Goal: Information Seeking & Learning: Learn about a topic

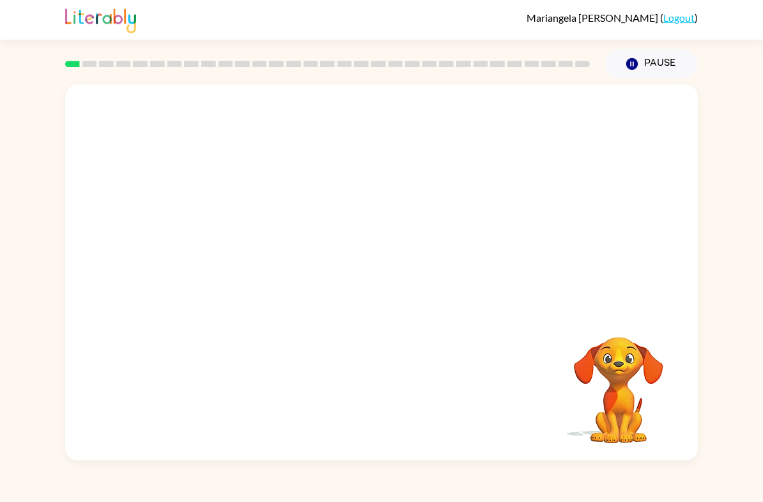
click at [170, 126] on div at bounding box center [381, 197] width 632 height 226
click at [153, 111] on div at bounding box center [381, 197] width 632 height 226
click at [162, 122] on div at bounding box center [381, 197] width 632 height 226
click at [128, 87] on div at bounding box center [381, 197] width 632 height 226
click at [355, 216] on video "Your browser must support playing .mp4 files to use Literably. Please try using…" at bounding box center [381, 197] width 632 height 226
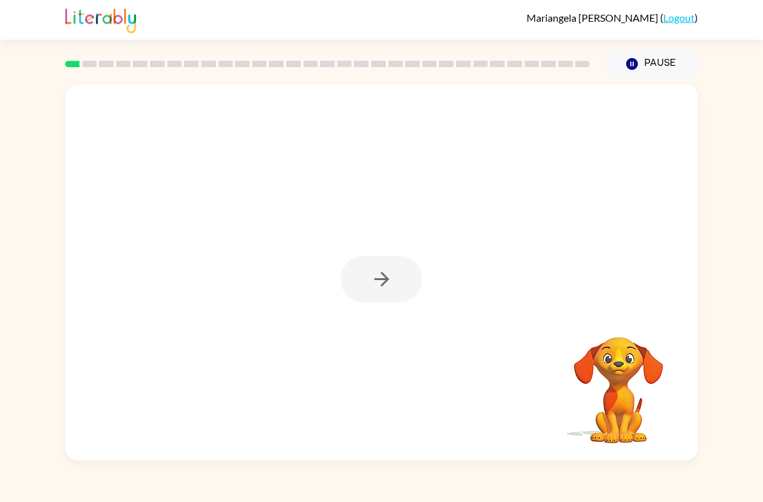
click at [405, 293] on div at bounding box center [382, 279] width 82 height 47
click at [405, 293] on button "button" at bounding box center [382, 279] width 82 height 47
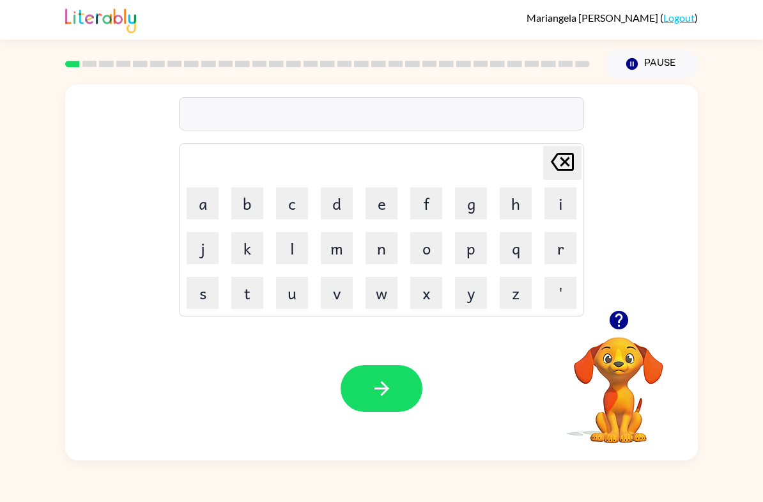
click at [635, 394] on video "Your browser must support playing .mp4 files to use Literably. Please try using…" at bounding box center [619, 381] width 128 height 128
click at [620, 311] on icon "button" at bounding box center [619, 320] width 22 height 22
click at [379, 378] on icon "button" at bounding box center [382, 388] width 22 height 22
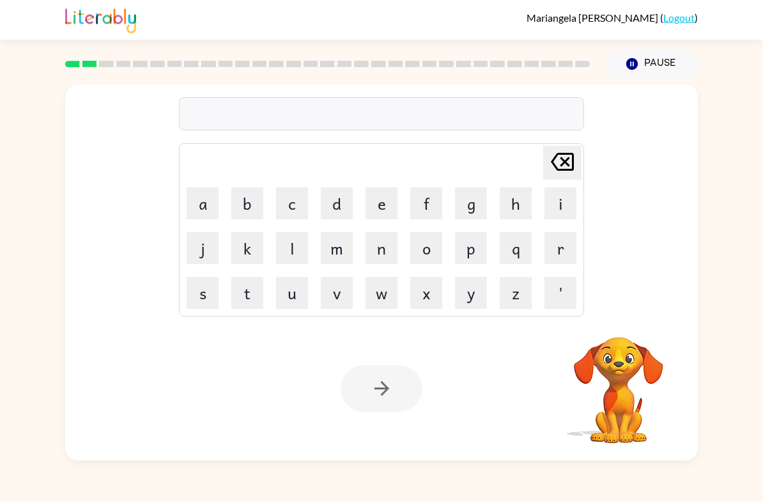
click at [621, 360] on video "Your browser must support playing .mp4 files to use Literably. Please try using…" at bounding box center [619, 381] width 128 height 128
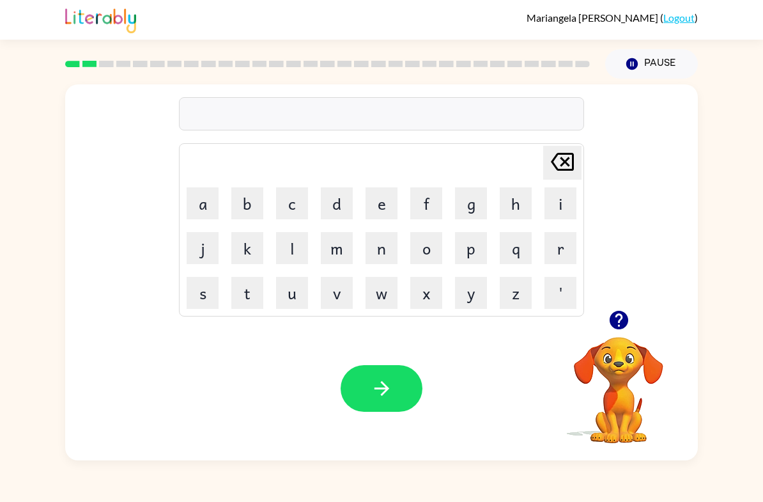
click at [628, 328] on icon "button" at bounding box center [619, 320] width 22 height 22
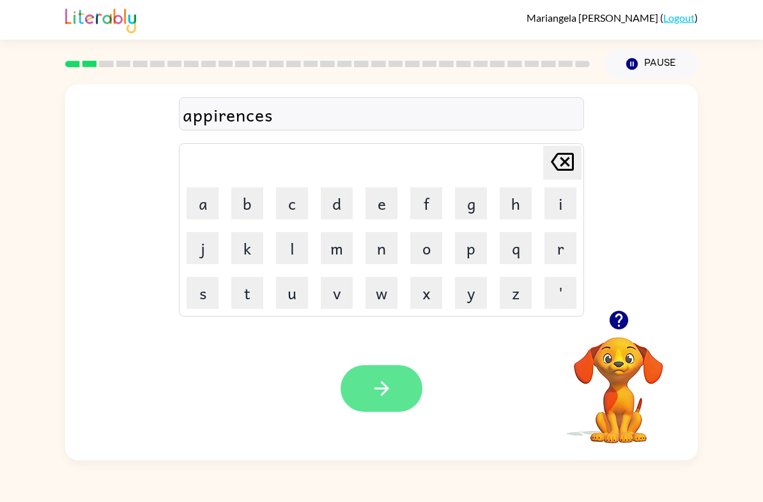
click at [371, 385] on icon "button" at bounding box center [382, 388] width 22 height 22
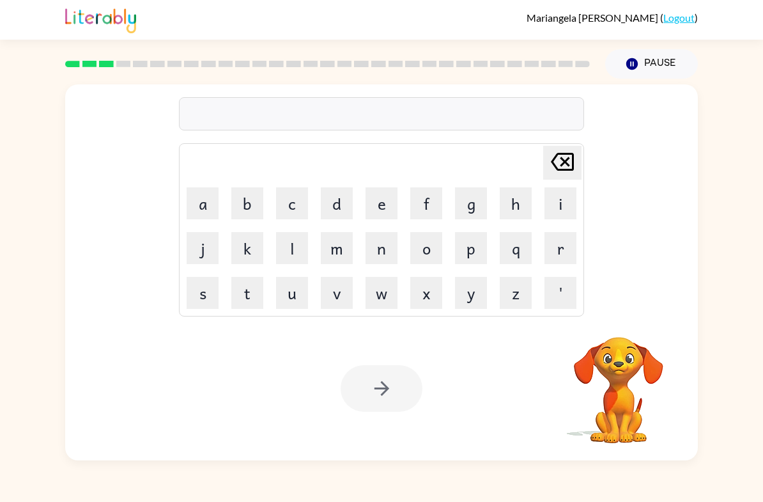
click at [609, 366] on video "Your browser must support playing .mp4 files to use Literably. Please try using…" at bounding box center [619, 381] width 128 height 128
click at [603, 379] on video "Your browser must support playing .mp4 files to use Literably. Please try using…" at bounding box center [619, 381] width 128 height 128
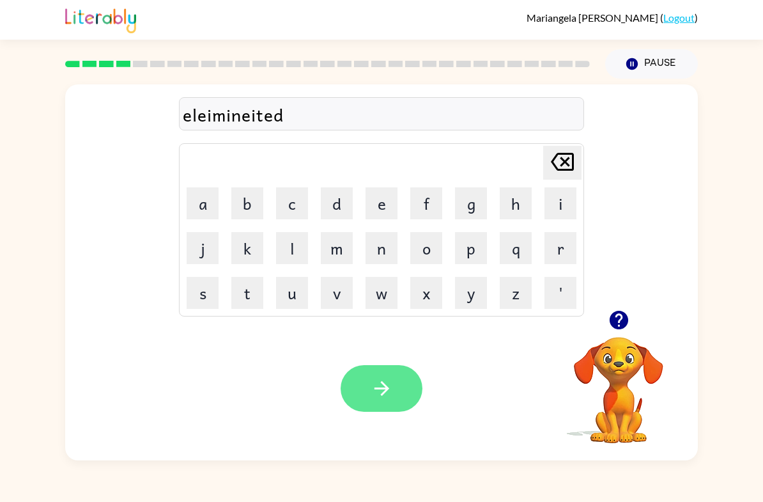
click at [371, 387] on icon "button" at bounding box center [382, 388] width 22 height 22
click at [388, 379] on icon "button" at bounding box center [382, 388] width 22 height 22
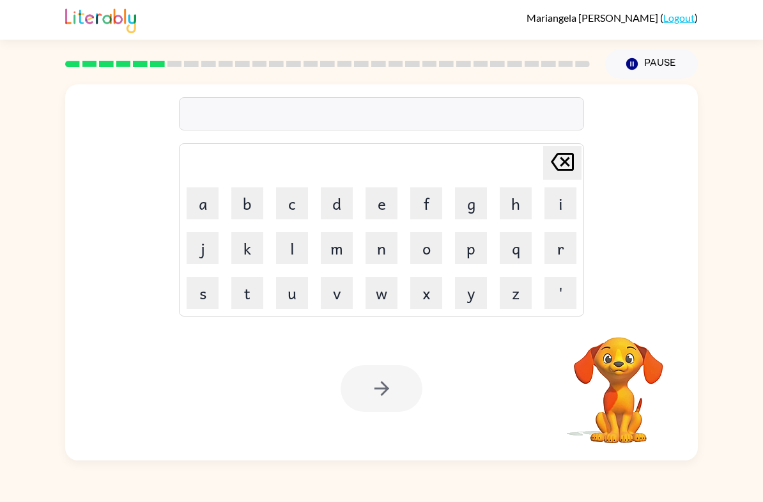
click at [637, 404] on video "Your browser must support playing .mp4 files to use Literably. Please try using…" at bounding box center [619, 381] width 128 height 128
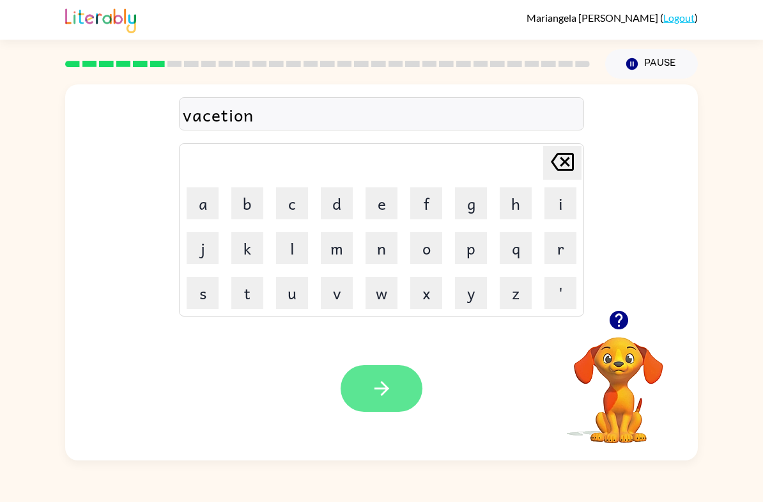
click at [401, 396] on button "button" at bounding box center [382, 388] width 82 height 47
click at [621, 322] on icon "button" at bounding box center [618, 319] width 19 height 19
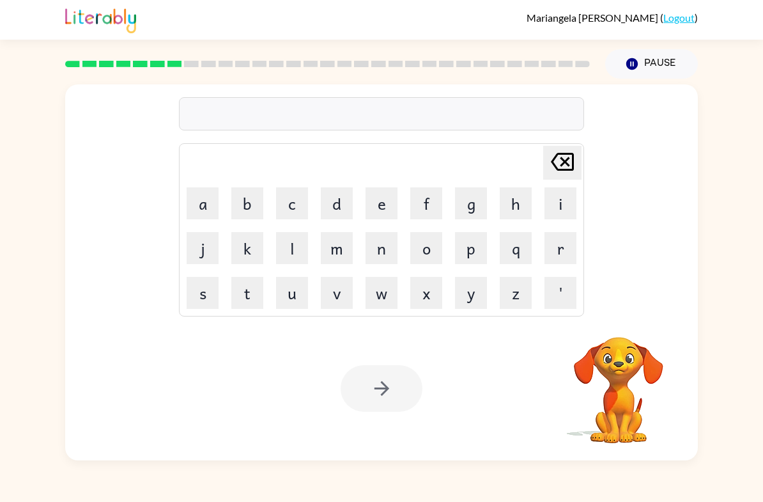
click at [617, 381] on video "Your browser must support playing .mp4 files to use Literably. Please try using…" at bounding box center [619, 381] width 128 height 128
click at [613, 379] on video "Your browser must support playing .mp4 files to use Literably. Please try using…" at bounding box center [619, 381] width 128 height 128
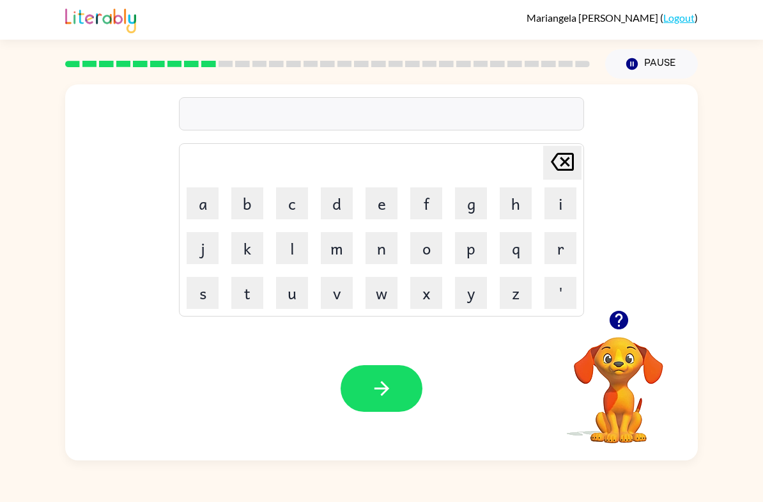
click at [615, 351] on video "Your browser must support playing .mp4 files to use Literably. Please try using…" at bounding box center [619, 381] width 128 height 128
click at [613, 332] on button "button" at bounding box center [618, 319] width 33 height 33
click at [612, 332] on video "Your browser must support playing .mp4 files to use Literably. Please try using…" at bounding box center [619, 381] width 128 height 128
click at [633, 318] on button "button" at bounding box center [618, 319] width 33 height 33
click at [655, 406] on video "Your browser must support playing .mp4 files to use Literably. Please try using…" at bounding box center [619, 381] width 128 height 128
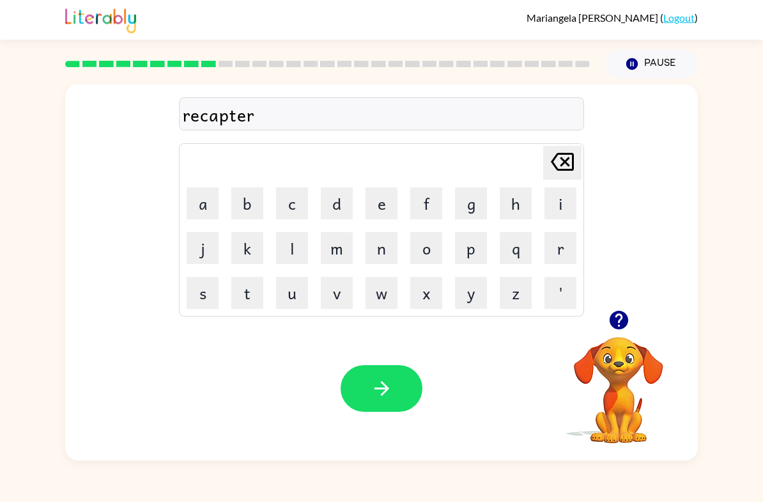
click at [614, 368] on video "Your browser must support playing .mp4 files to use Literably. Please try using…" at bounding box center [619, 381] width 128 height 128
click at [621, 314] on icon "button" at bounding box center [618, 319] width 19 height 19
click at [380, 383] on icon "button" at bounding box center [382, 388] width 22 height 22
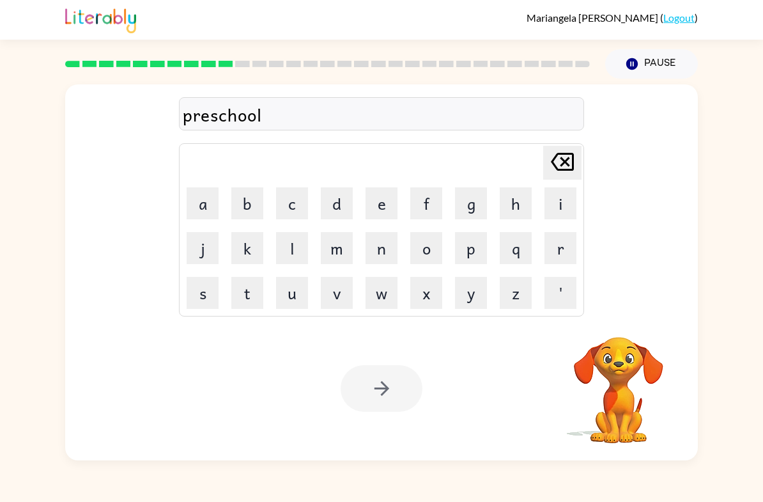
click at [381, 397] on div at bounding box center [382, 388] width 82 height 47
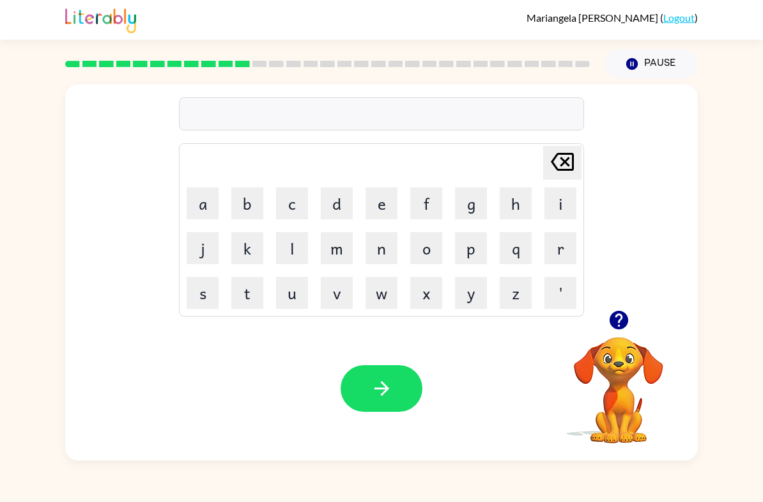
click at [625, 352] on video "Your browser must support playing .mp4 files to use Literably. Please try using…" at bounding box center [619, 381] width 128 height 128
click at [620, 319] on icon "button" at bounding box center [619, 320] width 22 height 22
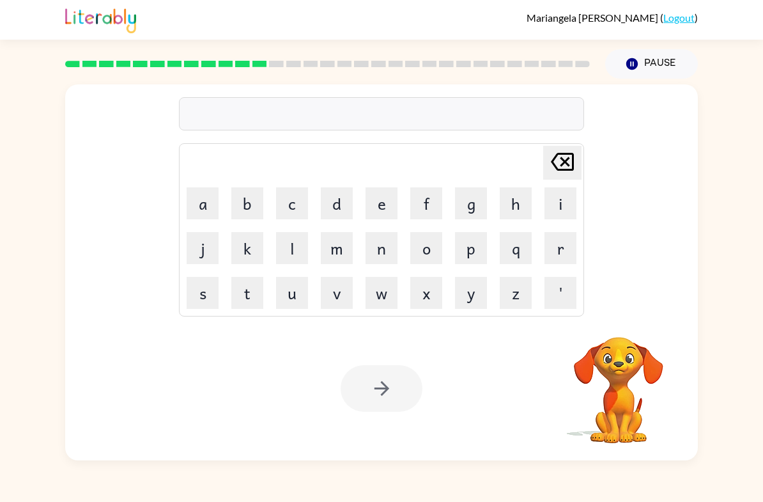
click at [616, 368] on video "Your browser must support playing .mp4 files to use Literably. Please try using…" at bounding box center [619, 381] width 128 height 128
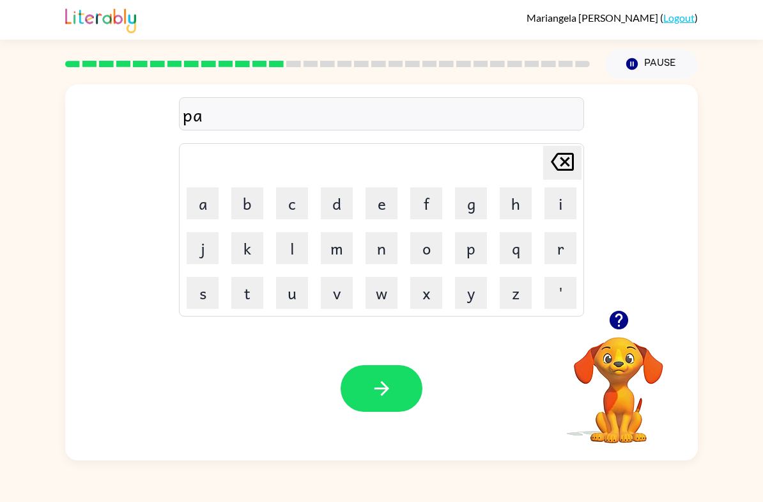
click at [623, 335] on button "button" at bounding box center [618, 319] width 33 height 33
click at [616, 378] on video "Your browser must support playing .mp4 files to use Literably. Please try using…" at bounding box center [619, 381] width 128 height 128
click at [617, 325] on icon "button" at bounding box center [618, 319] width 19 height 19
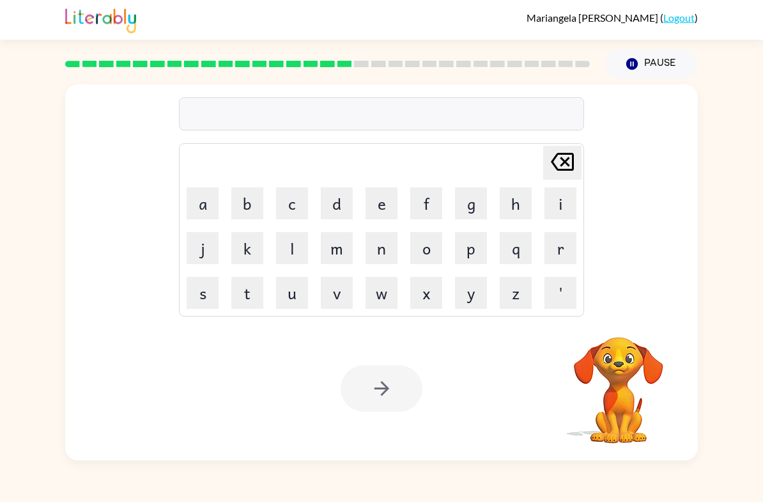
click at [639, 366] on video "Your browser must support playing .mp4 files to use Literably. Please try using…" at bounding box center [619, 381] width 128 height 128
click at [627, 350] on video "Your browser must support playing .mp4 files to use Literably. Please try using…" at bounding box center [619, 381] width 128 height 128
click at [632, 372] on video "Your browser must support playing .mp4 files to use Literably. Please try using…" at bounding box center [619, 381] width 128 height 128
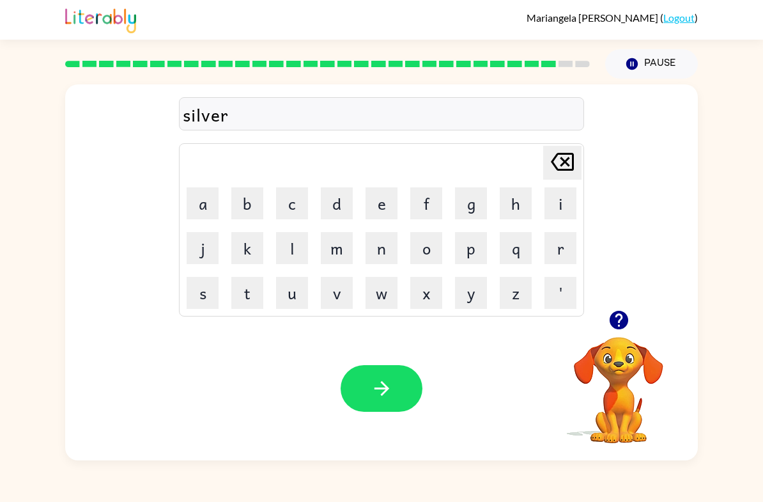
click at [641, 321] on div at bounding box center [619, 319] width 128 height 33
click at [611, 321] on icon "button" at bounding box center [618, 319] width 19 height 19
click at [625, 335] on button "button" at bounding box center [618, 319] width 33 height 33
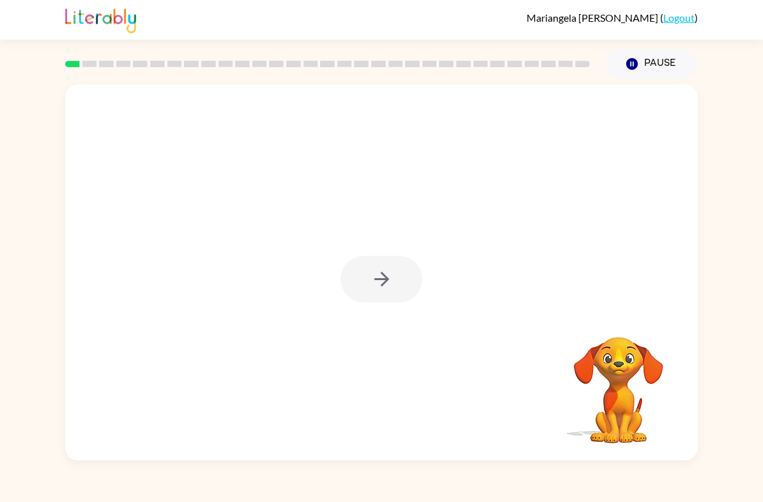
click at [371, 286] on div at bounding box center [382, 279] width 82 height 47
click at [382, 302] on button "button" at bounding box center [382, 279] width 82 height 47
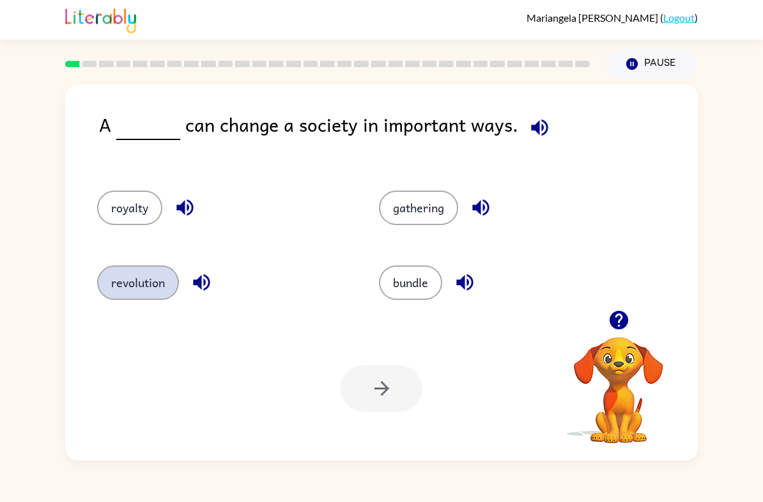
click at [133, 296] on button "revolution" at bounding box center [138, 282] width 82 height 34
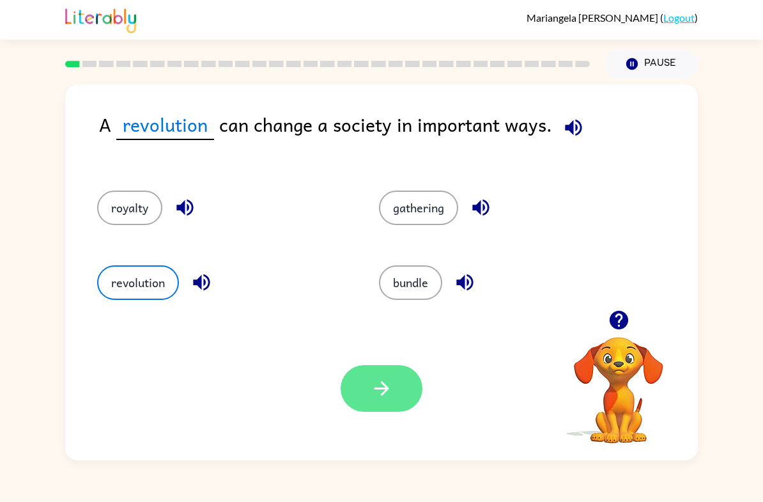
click at [378, 393] on icon "button" at bounding box center [382, 388] width 22 height 22
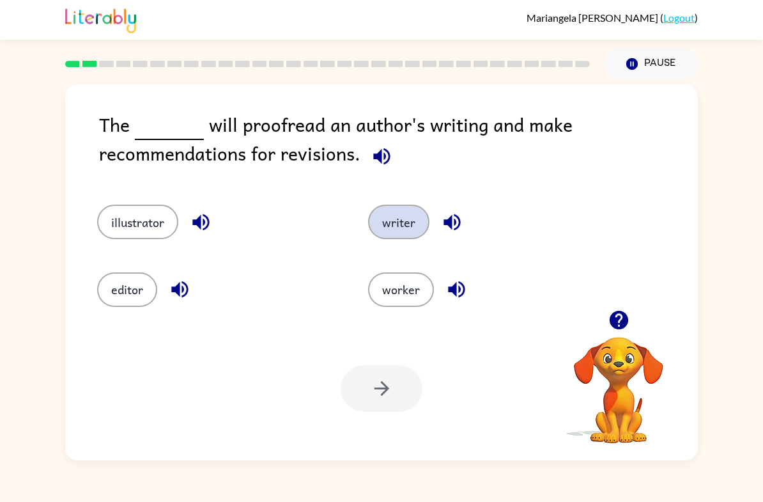
click at [390, 220] on button "writer" at bounding box center [398, 221] width 61 height 34
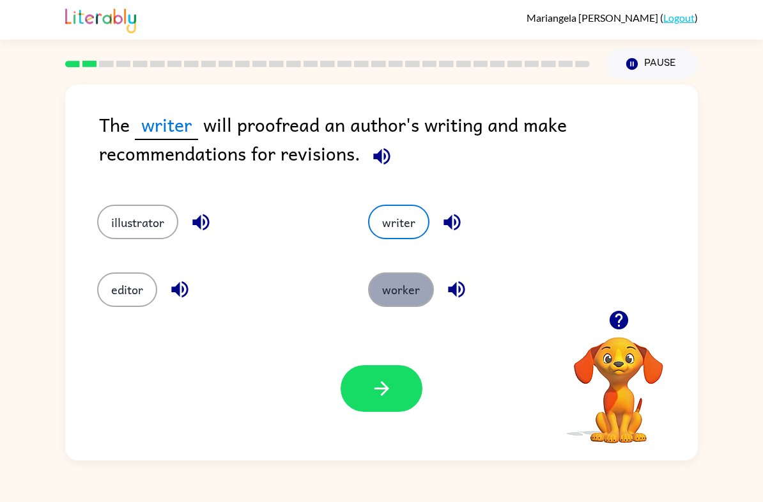
click at [387, 286] on button "worker" at bounding box center [401, 289] width 66 height 34
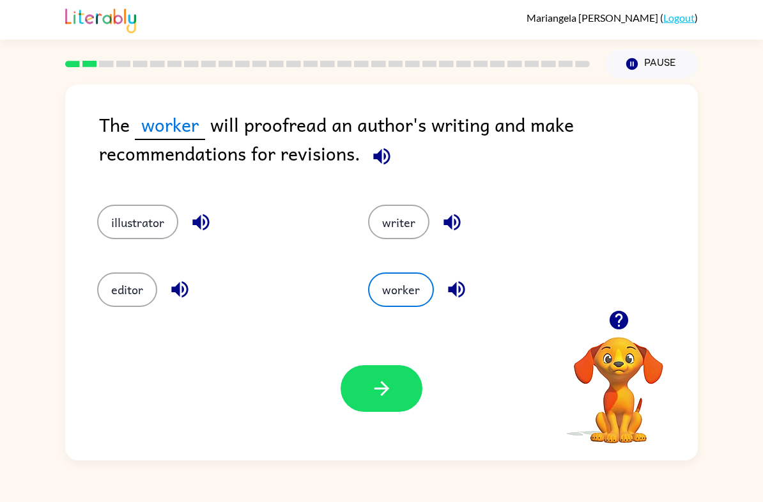
click at [91, 286] on div "editor" at bounding box center [208, 281] width 271 height 67
click at [129, 286] on button "editor" at bounding box center [127, 289] width 60 height 34
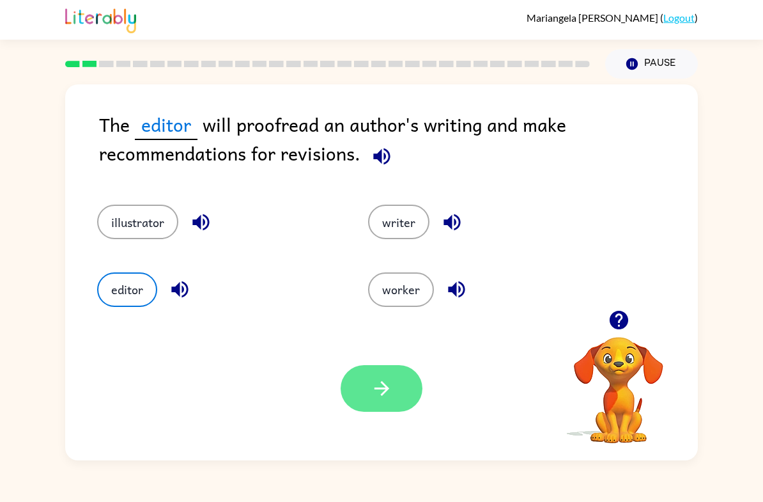
click at [362, 397] on button "button" at bounding box center [382, 388] width 82 height 47
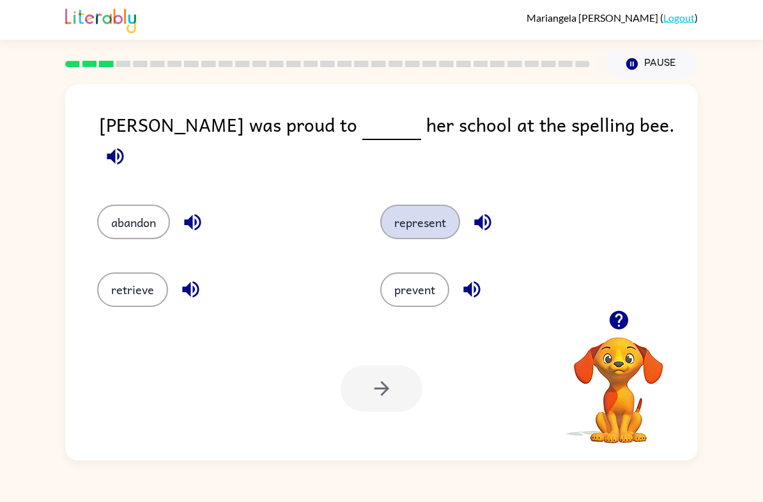
click at [441, 204] on button "represent" at bounding box center [420, 221] width 80 height 34
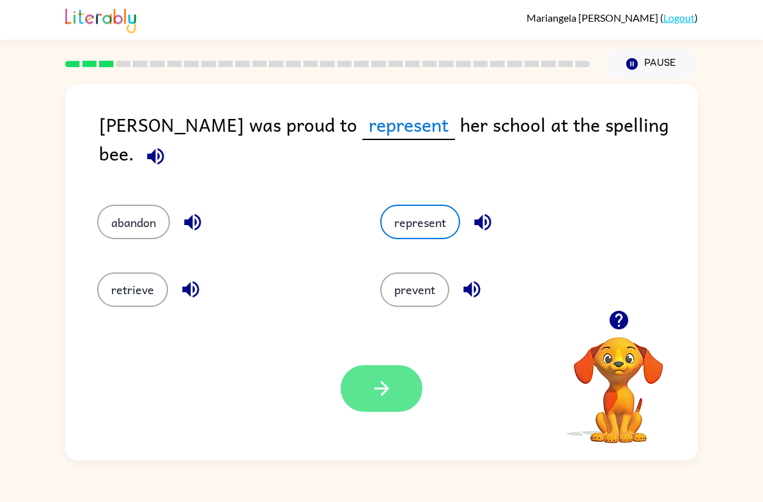
click at [397, 403] on button "button" at bounding box center [382, 388] width 82 height 47
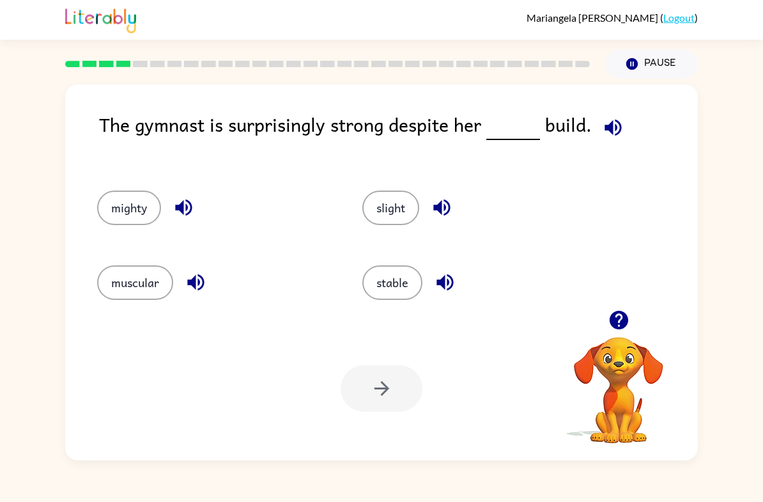
click at [608, 130] on icon "button" at bounding box center [612, 127] width 17 height 17
click at [616, 321] on icon "button" at bounding box center [618, 319] width 19 height 19
click at [396, 285] on button "stable" at bounding box center [392, 282] width 60 height 34
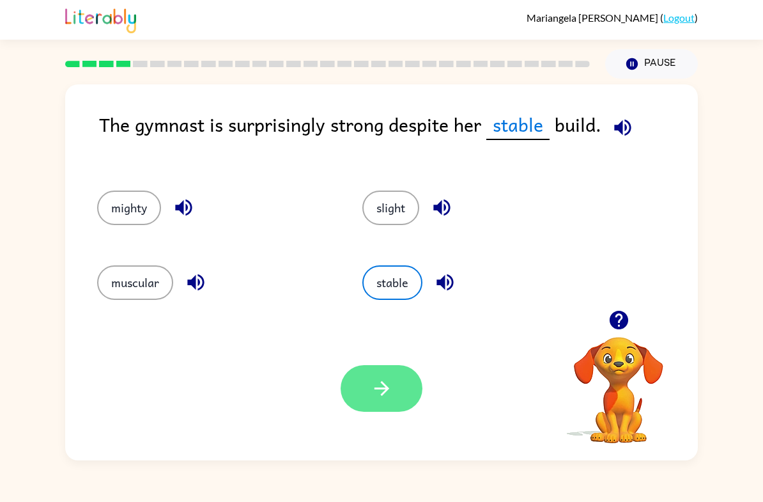
click at [381, 394] on icon "button" at bounding box center [382, 388] width 22 height 22
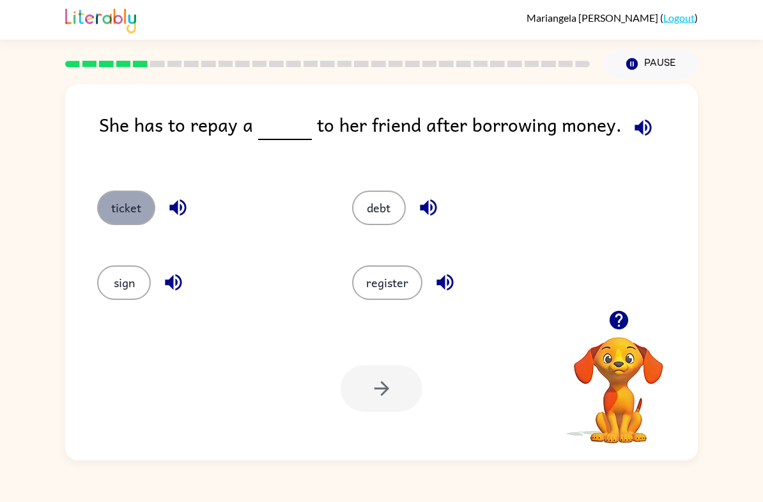
click at [125, 216] on button "ticket" at bounding box center [126, 207] width 58 height 34
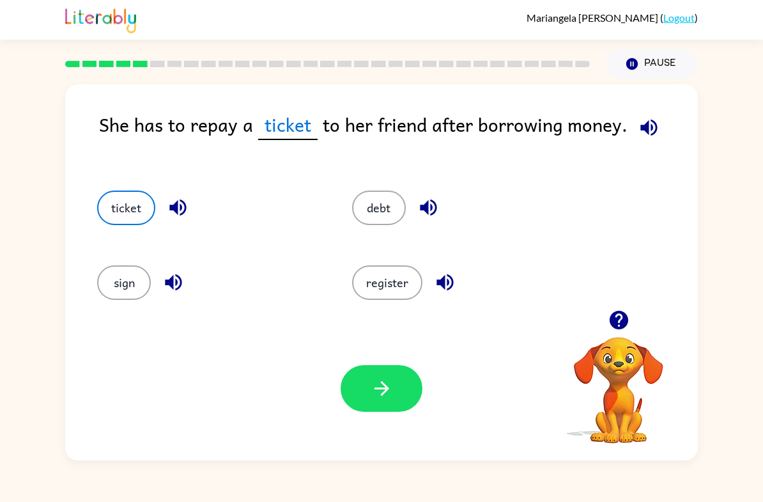
click at [342, 204] on div "debt" at bounding box center [455, 203] width 255 height 75
click at [385, 211] on button "debt" at bounding box center [379, 207] width 54 height 34
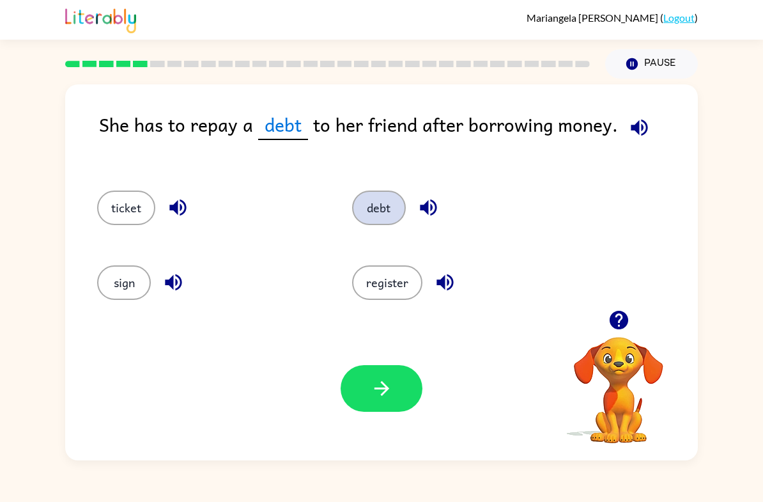
click at [400, 210] on button "debt" at bounding box center [379, 207] width 54 height 34
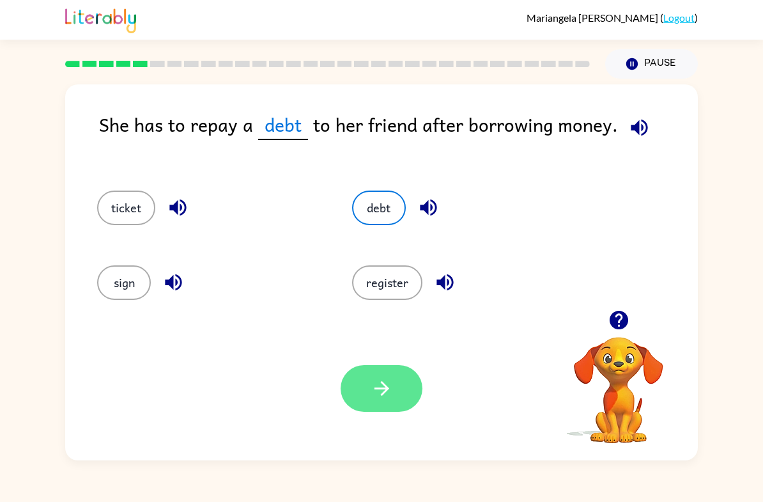
click at [393, 389] on button "button" at bounding box center [382, 388] width 82 height 47
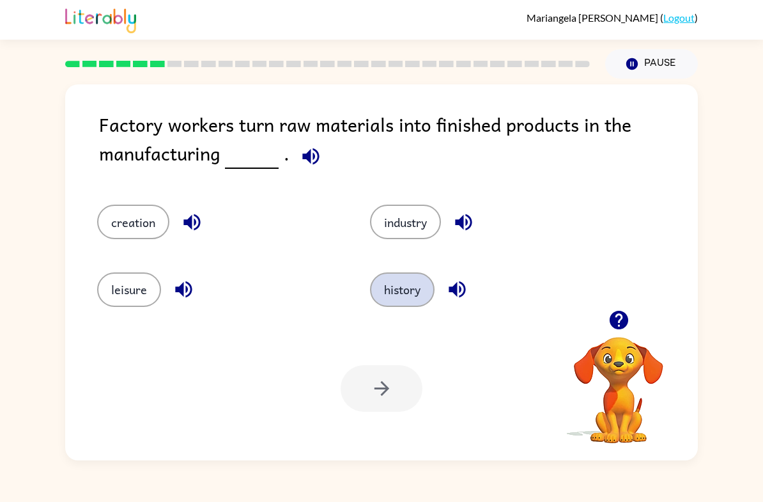
click at [410, 277] on button "history" at bounding box center [402, 289] width 65 height 34
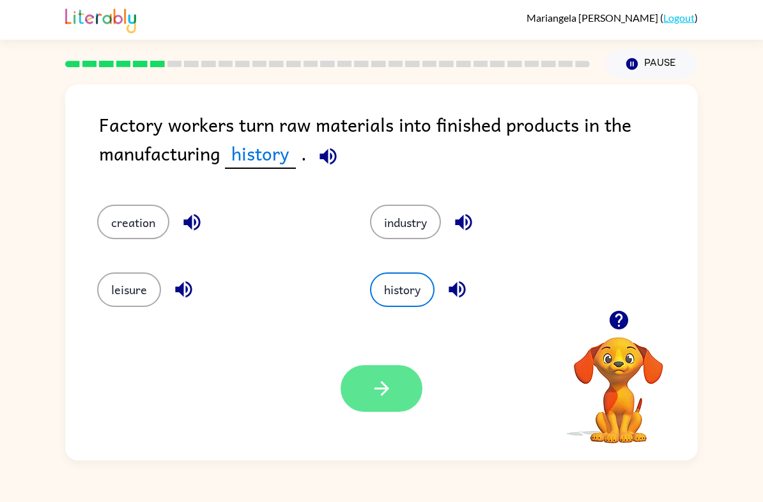
click at [383, 410] on button "button" at bounding box center [382, 388] width 82 height 47
click at [141, 357] on div "Your browser must support playing .mp4 files to use Literably. Please try using…" at bounding box center [381, 388] width 632 height 144
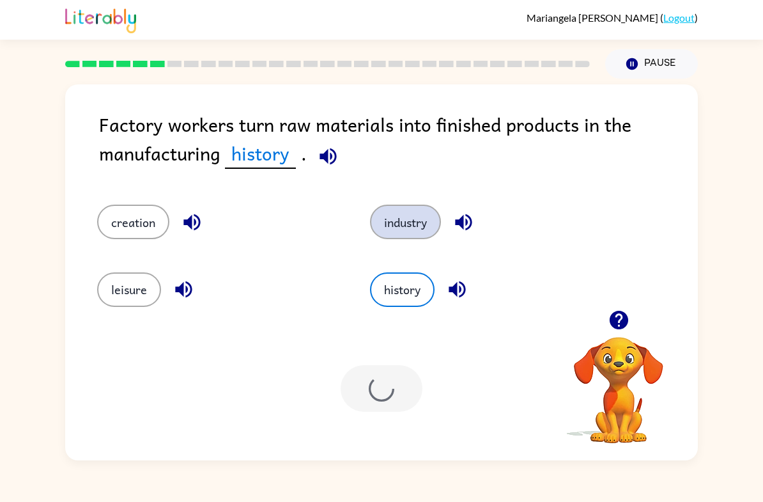
click at [398, 222] on button "industry" at bounding box center [405, 221] width 71 height 34
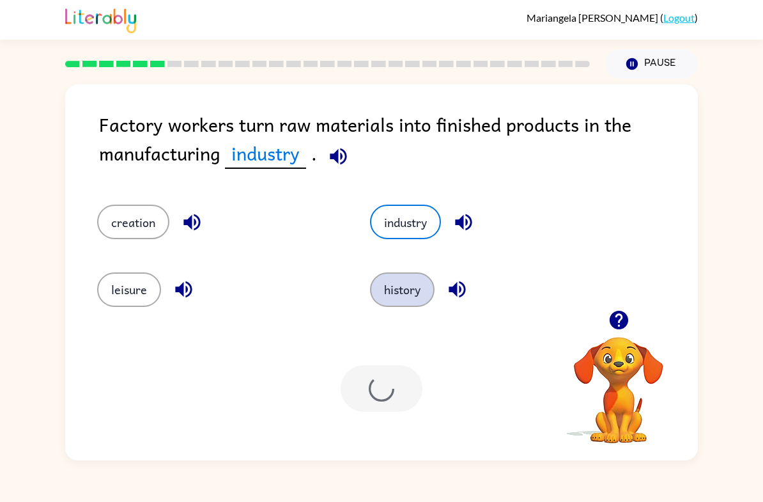
click at [401, 283] on button "history" at bounding box center [402, 289] width 65 height 34
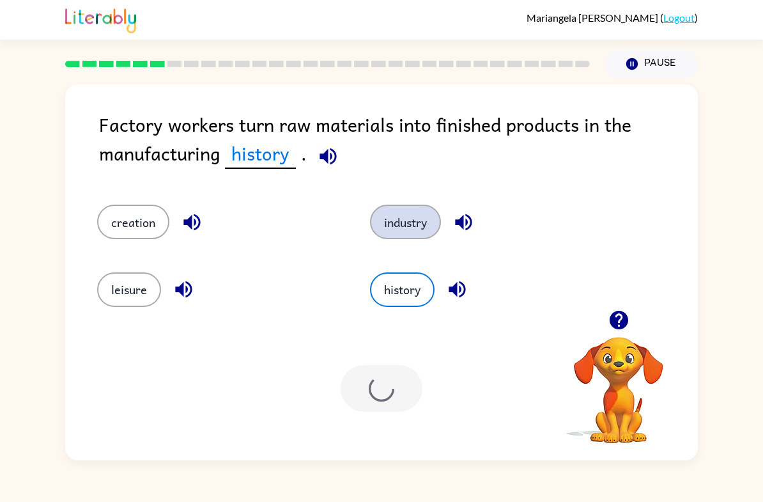
click at [385, 228] on button "industry" at bounding box center [405, 221] width 71 height 34
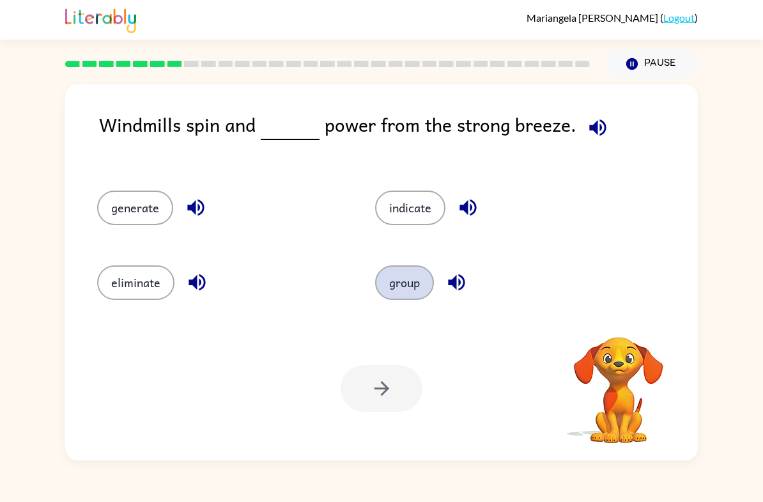
click at [382, 286] on button "group" at bounding box center [404, 282] width 59 height 34
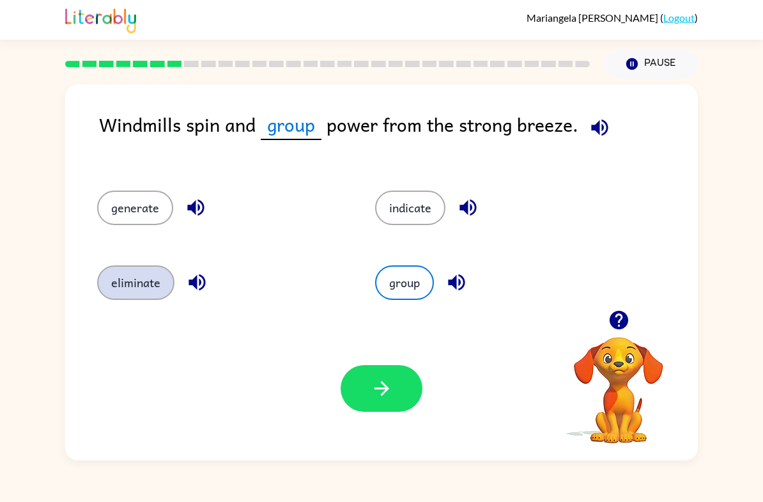
click at [128, 286] on button "eliminate" at bounding box center [135, 282] width 77 height 34
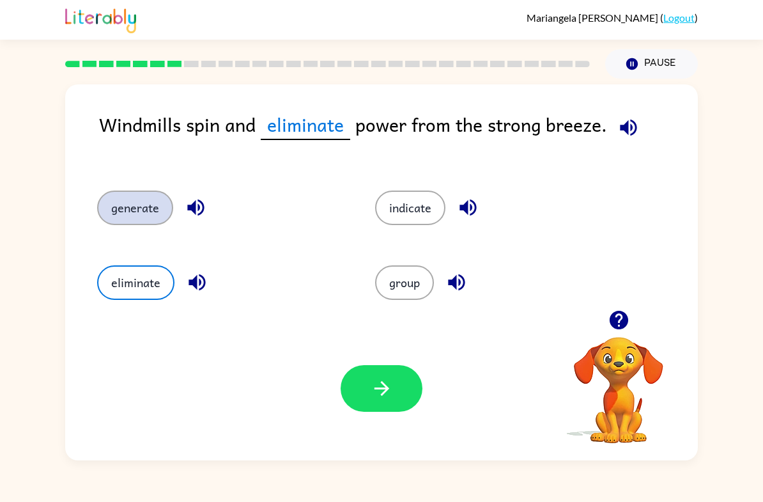
click at [119, 213] on button "generate" at bounding box center [135, 207] width 76 height 34
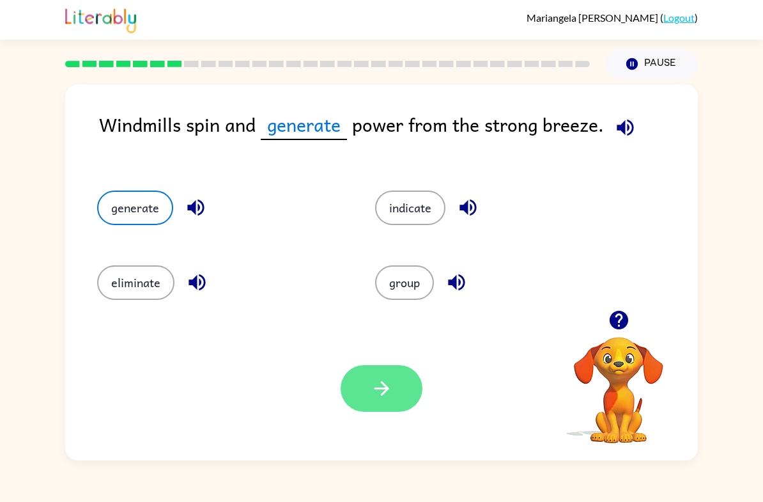
click at [368, 388] on button "button" at bounding box center [382, 388] width 82 height 47
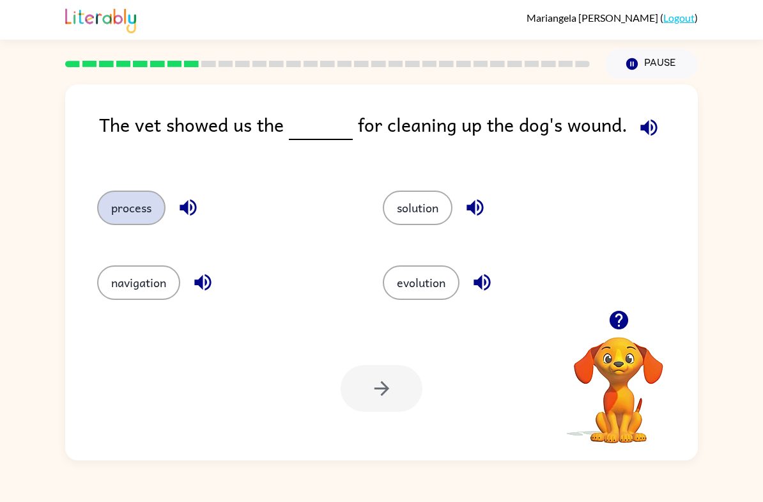
click at [129, 211] on button "process" at bounding box center [131, 207] width 68 height 34
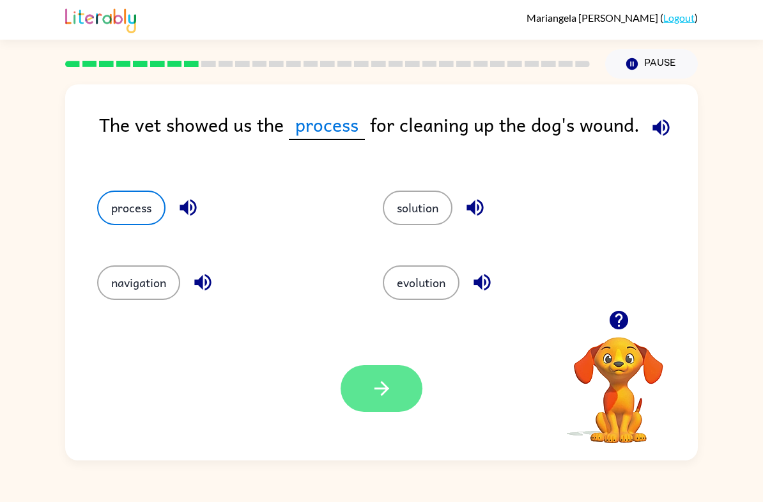
click at [395, 387] on button "button" at bounding box center [382, 388] width 82 height 47
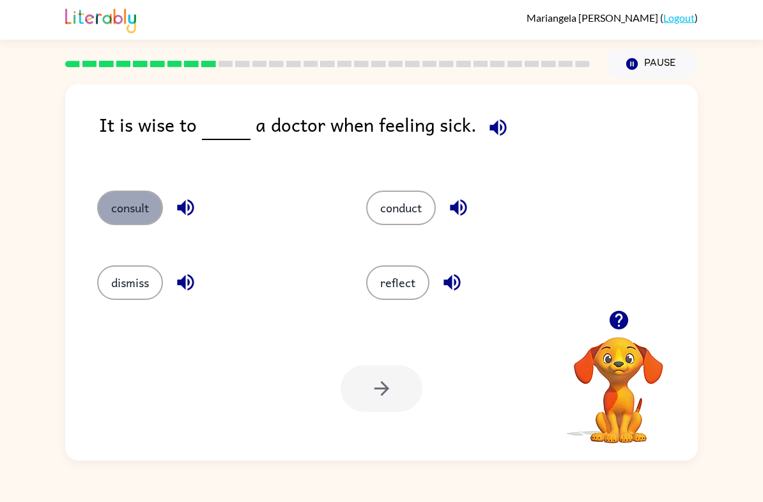
click at [112, 201] on button "consult" at bounding box center [130, 207] width 66 height 34
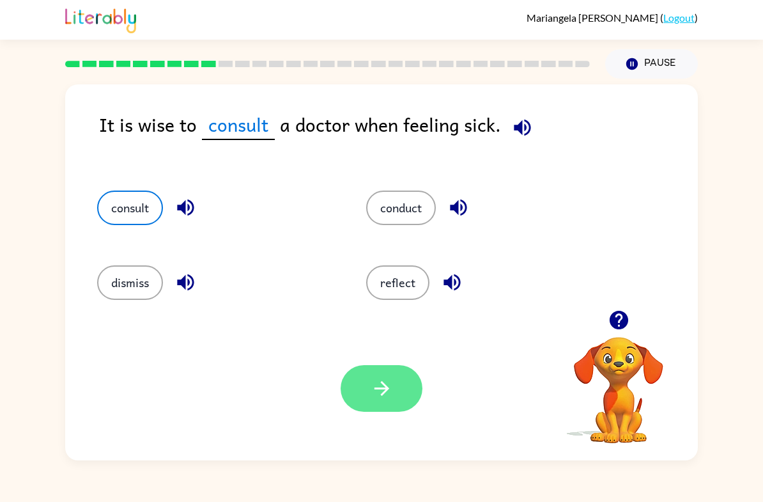
click at [371, 407] on button "button" at bounding box center [382, 388] width 82 height 47
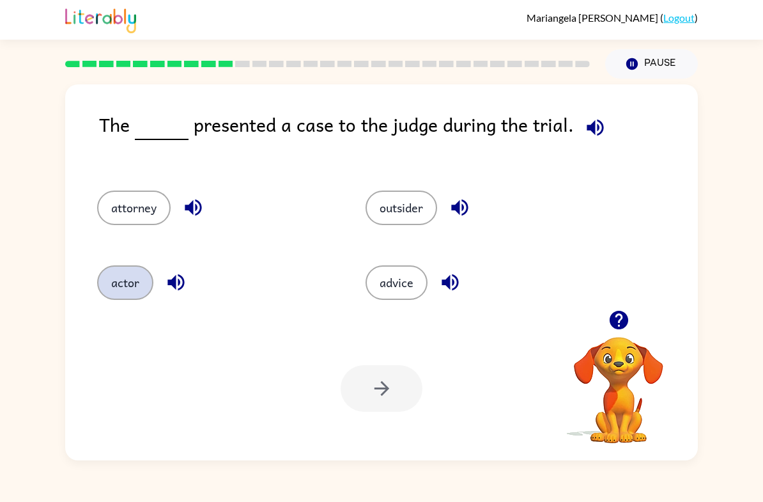
click at [111, 268] on button "actor" at bounding box center [125, 282] width 56 height 34
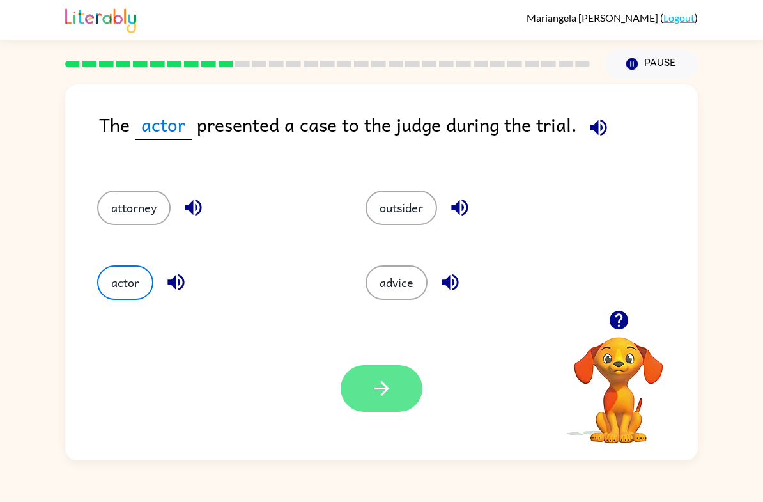
click at [397, 369] on button "button" at bounding box center [382, 388] width 82 height 47
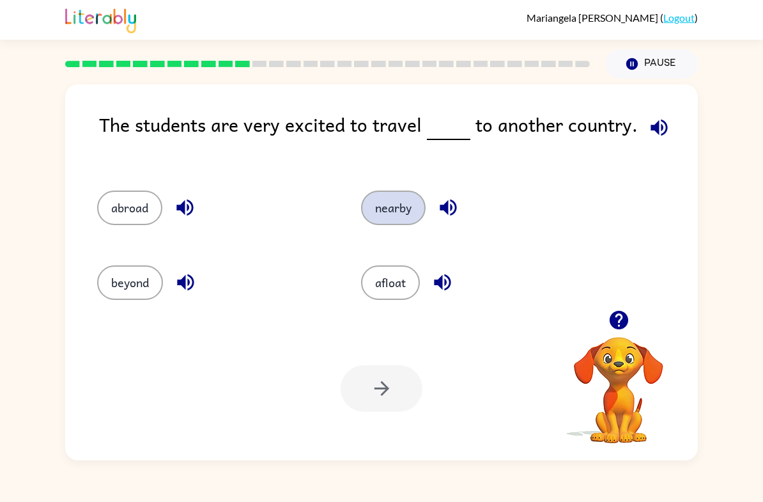
click at [399, 206] on button "nearby" at bounding box center [393, 207] width 65 height 34
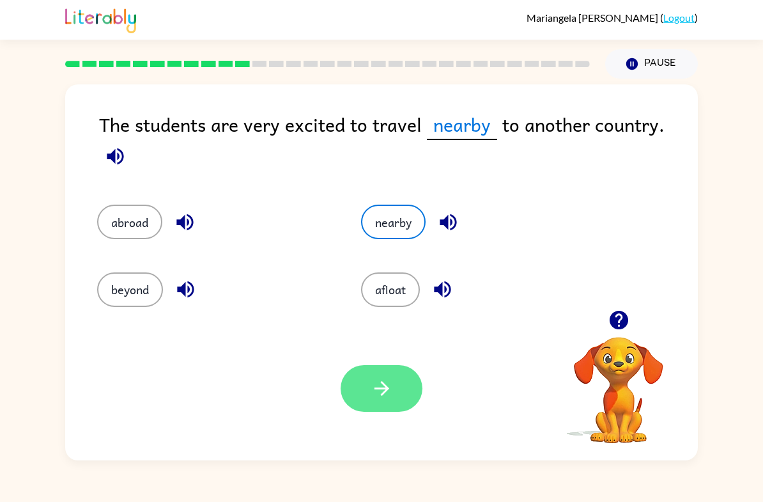
click at [367, 397] on button "button" at bounding box center [382, 388] width 82 height 47
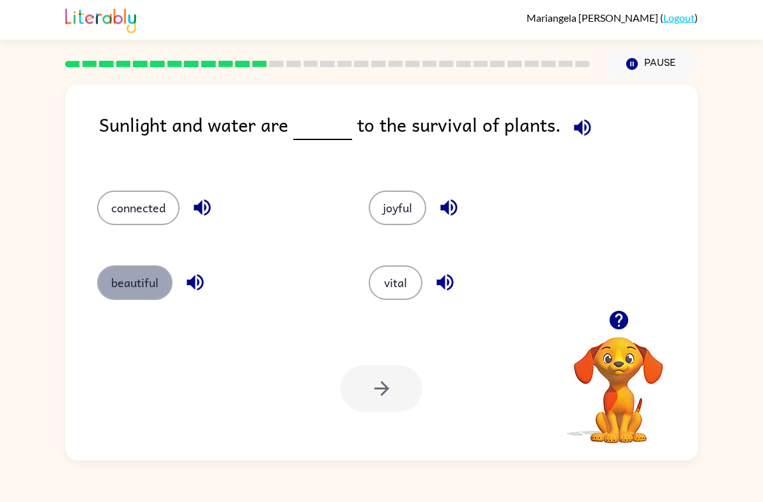
click at [121, 282] on button "beautiful" at bounding box center [134, 282] width 75 height 34
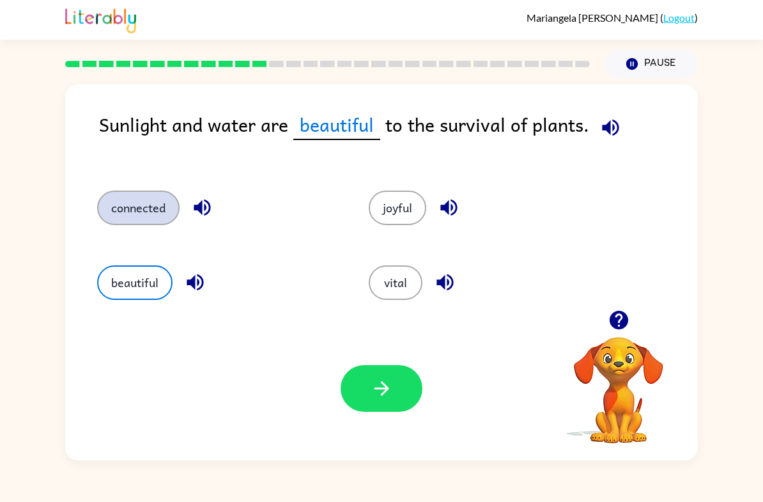
click at [114, 195] on button "connected" at bounding box center [138, 207] width 82 height 34
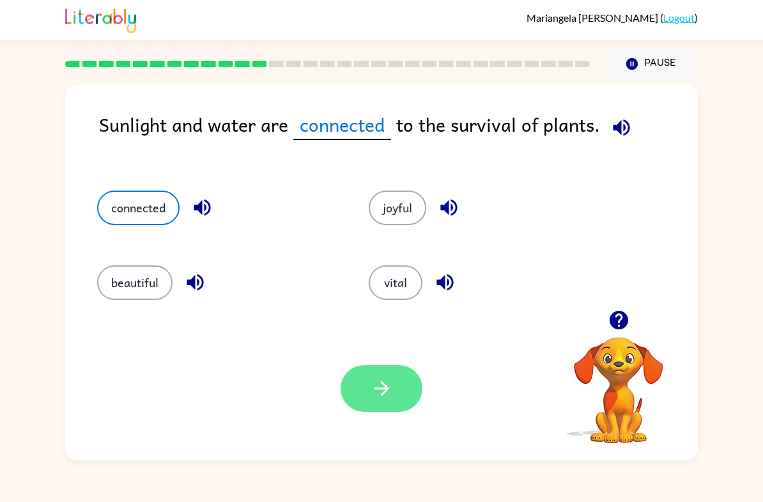
click at [389, 398] on icon "button" at bounding box center [382, 388] width 22 height 22
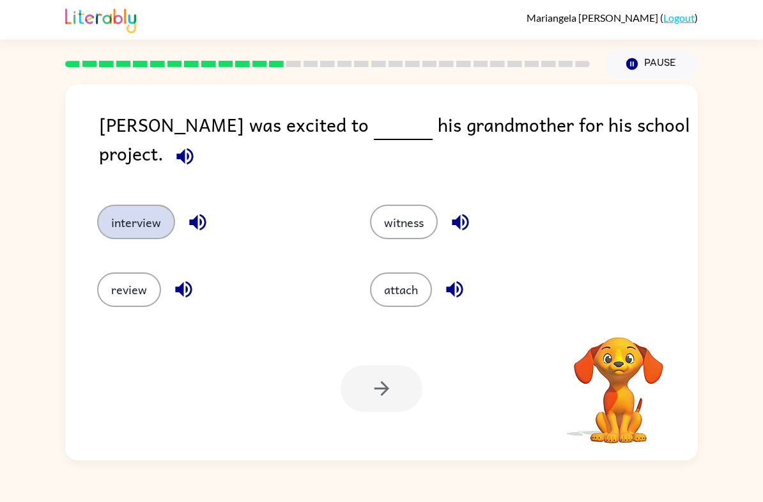
click at [173, 215] on button "interview" at bounding box center [136, 221] width 78 height 34
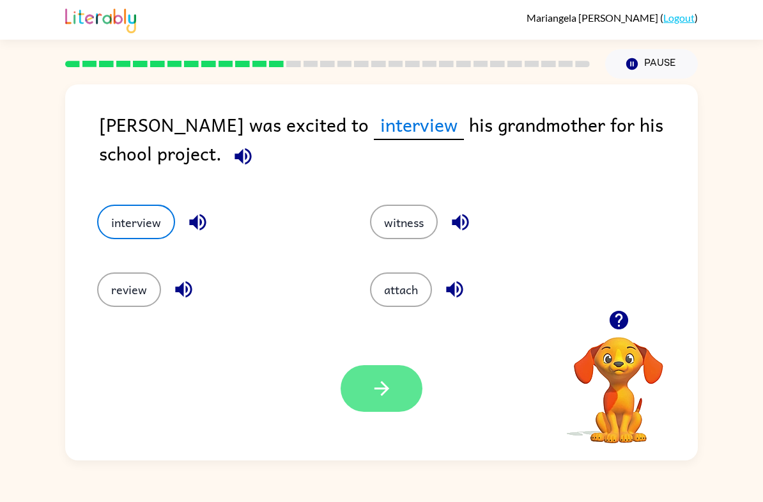
click at [364, 380] on button "button" at bounding box center [382, 388] width 82 height 47
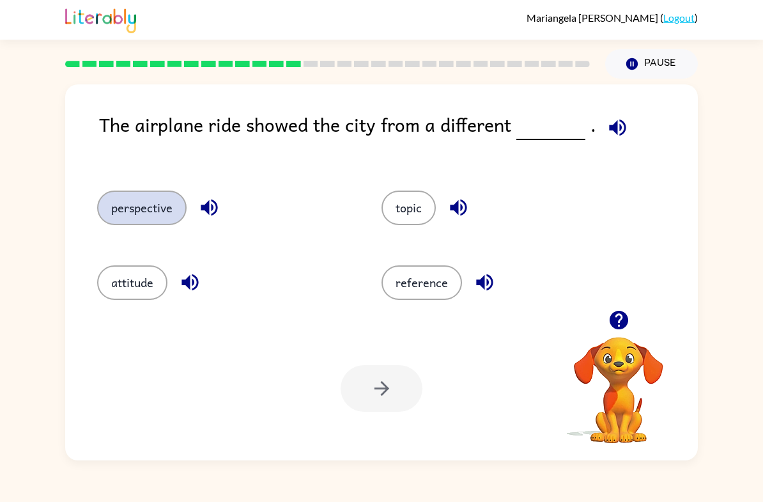
click at [148, 216] on button "perspective" at bounding box center [141, 207] width 89 height 34
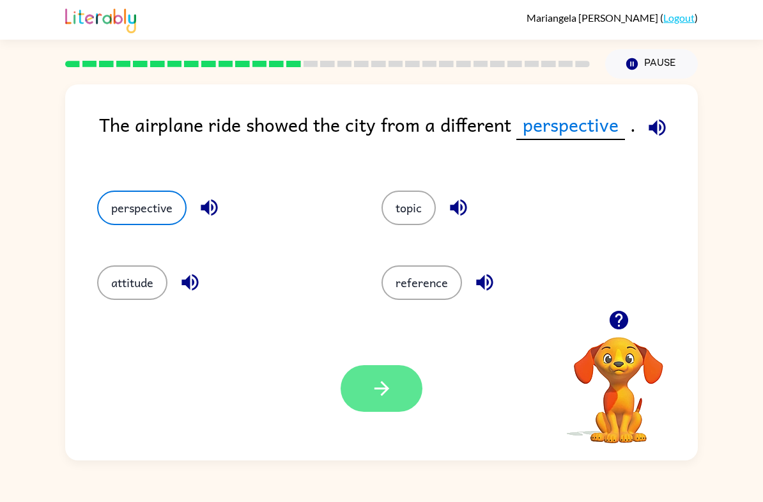
click at [368, 395] on button "button" at bounding box center [382, 388] width 82 height 47
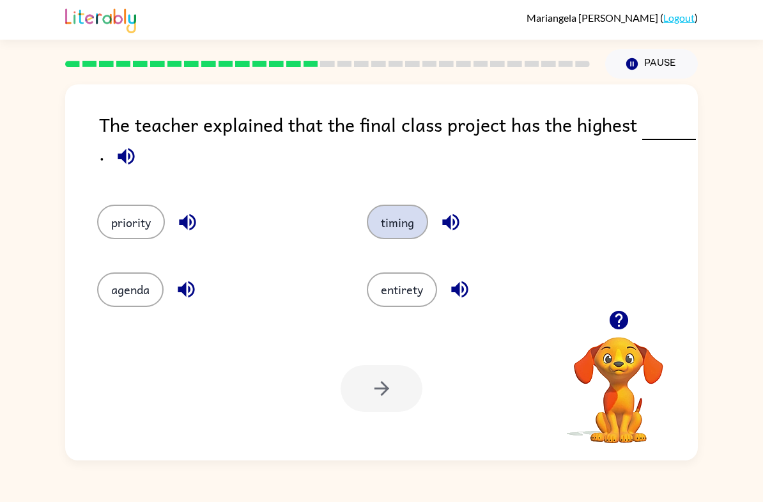
click at [403, 220] on button "timing" at bounding box center [397, 221] width 61 height 34
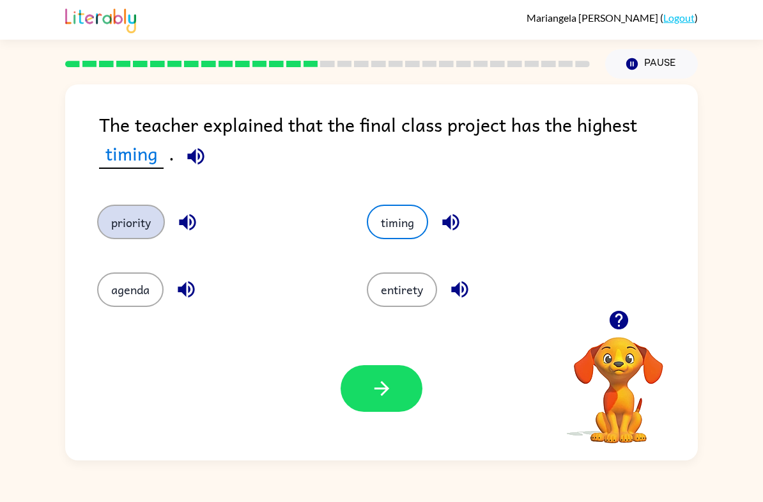
click at [119, 239] on button "priority" at bounding box center [131, 221] width 68 height 34
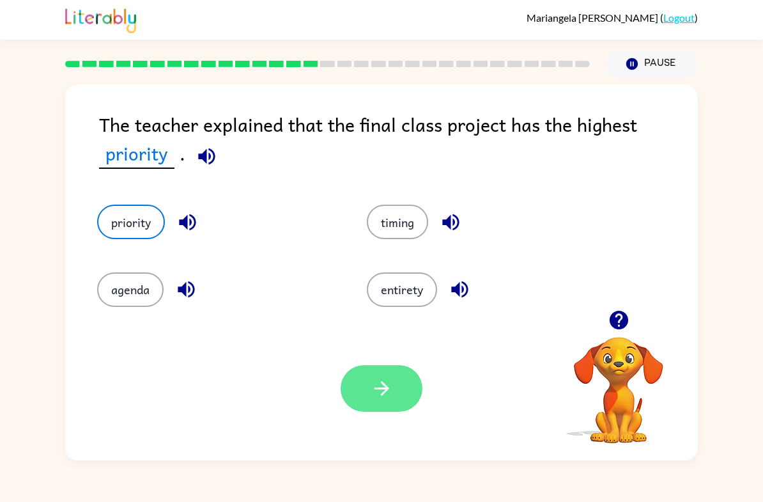
click at [402, 407] on button "button" at bounding box center [382, 388] width 82 height 47
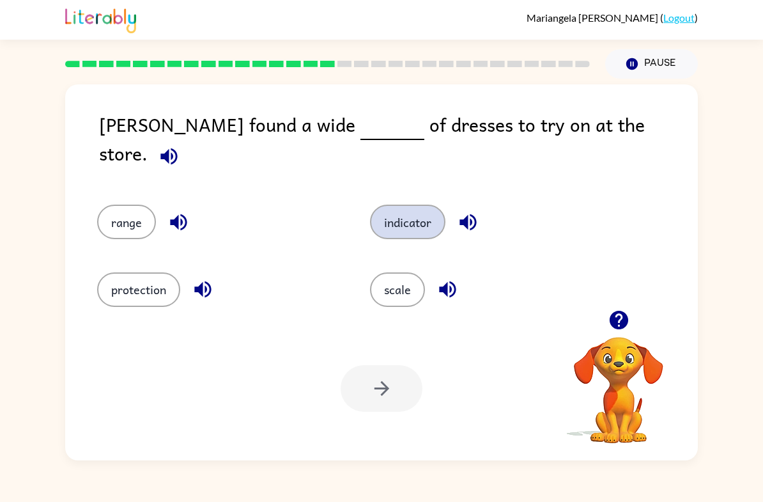
click at [434, 216] on button "indicator" at bounding box center [407, 221] width 75 height 34
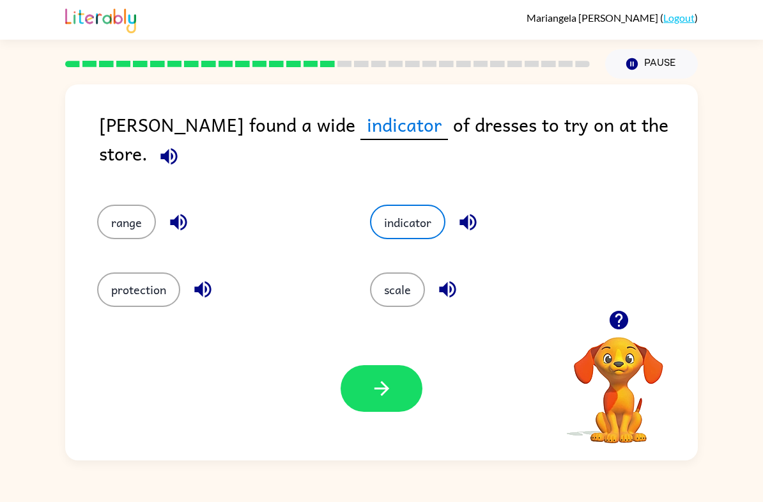
click at [185, 140] on button "button" at bounding box center [169, 156] width 33 height 33
click at [177, 148] on icon "button" at bounding box center [168, 156] width 17 height 17
click at [361, 384] on button "button" at bounding box center [382, 388] width 82 height 47
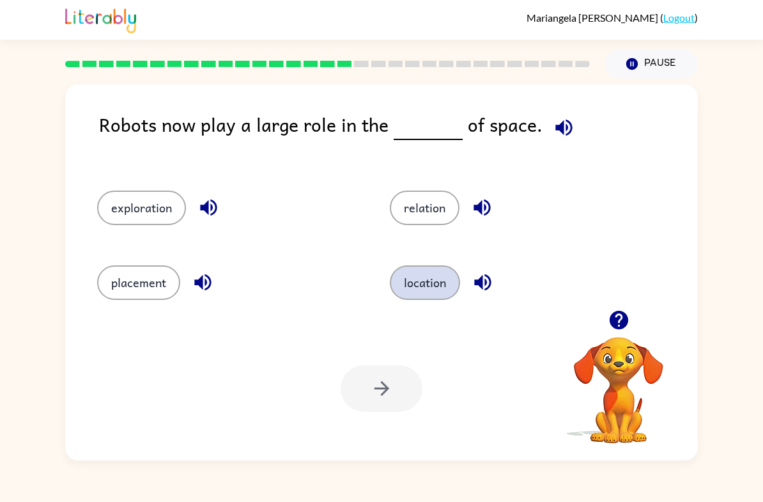
click at [394, 282] on button "location" at bounding box center [425, 282] width 70 height 34
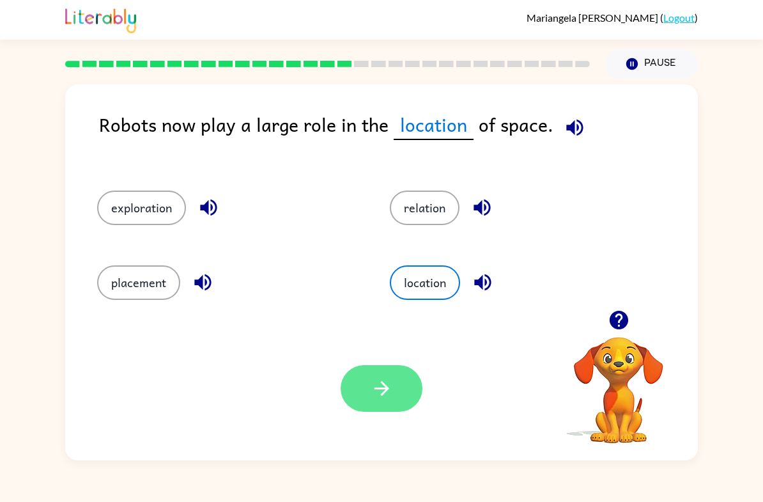
click at [361, 379] on button "button" at bounding box center [382, 388] width 82 height 47
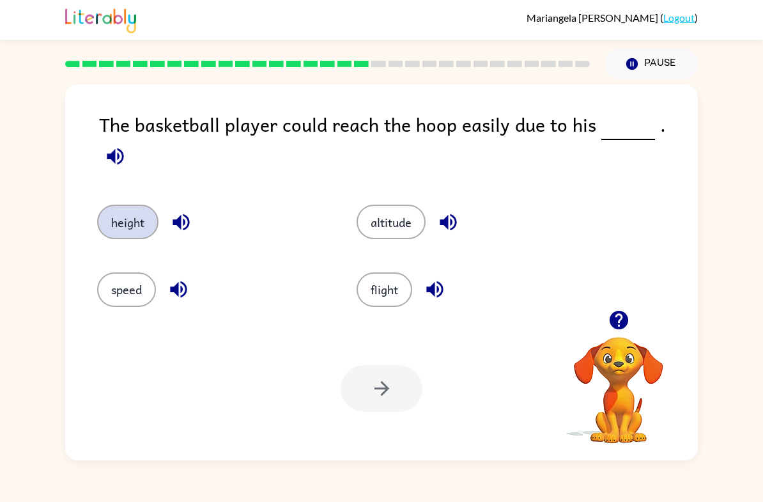
click at [131, 207] on button "height" at bounding box center [127, 221] width 61 height 34
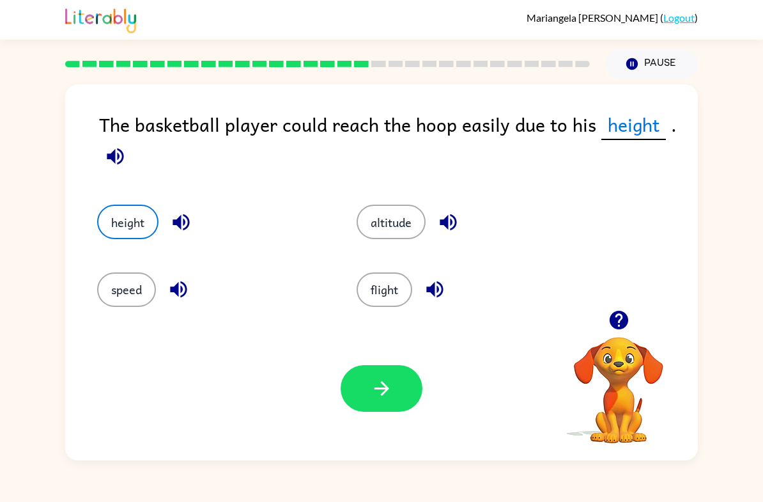
click at [111, 157] on icon "button" at bounding box center [115, 156] width 17 height 17
click at [129, 151] on button "button" at bounding box center [115, 156] width 33 height 33
click at [109, 163] on icon "button" at bounding box center [115, 156] width 22 height 22
click at [365, 390] on button "button" at bounding box center [382, 388] width 82 height 47
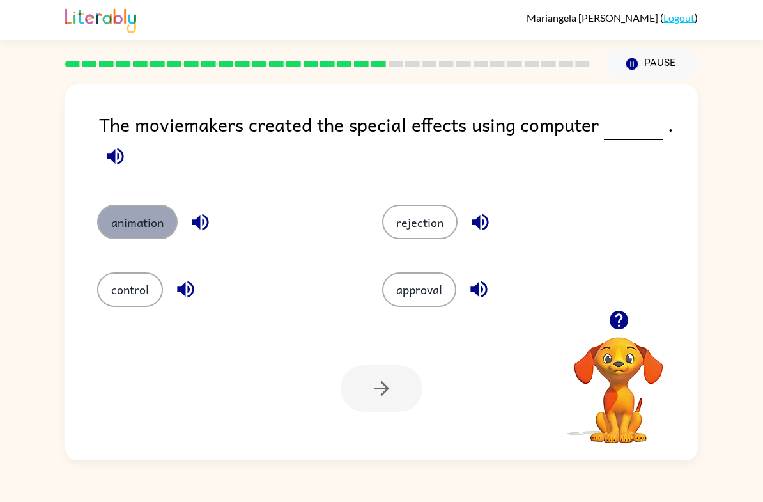
click at [131, 215] on button "animation" at bounding box center [137, 221] width 80 height 34
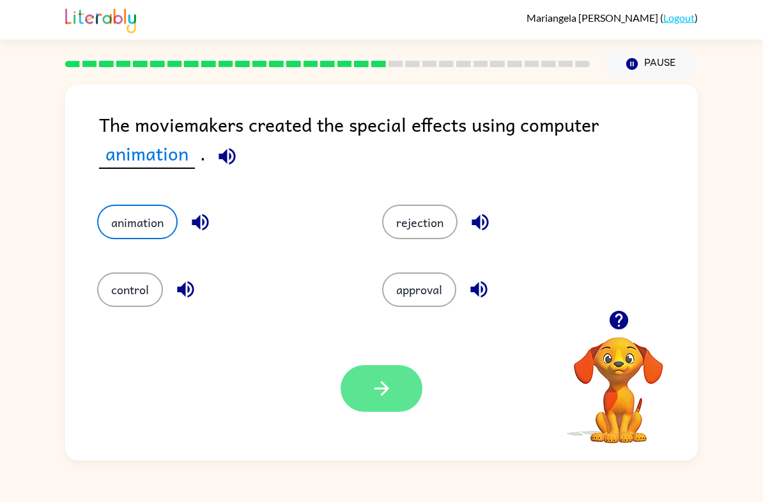
click at [377, 387] on icon "button" at bounding box center [382, 388] width 22 height 22
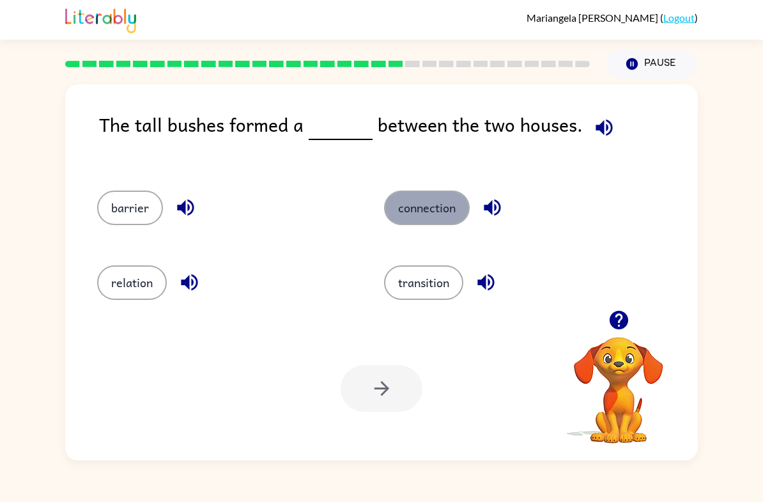
click at [409, 214] on button "connection" at bounding box center [427, 207] width 86 height 34
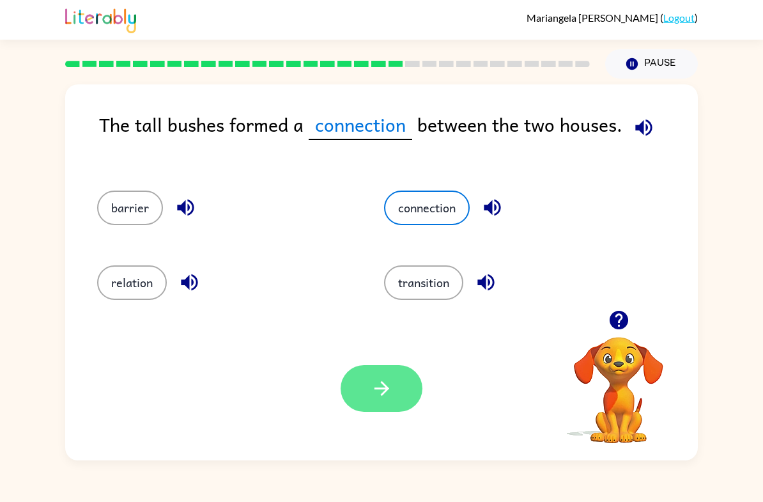
click at [387, 408] on button "button" at bounding box center [382, 388] width 82 height 47
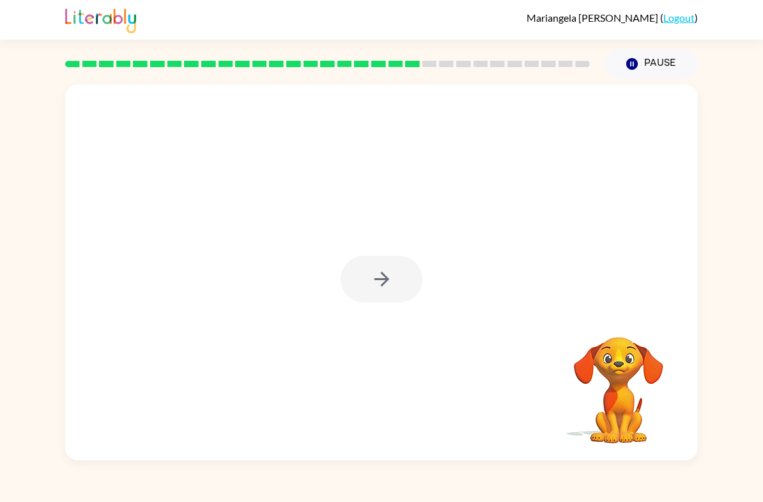
click at [374, 308] on div at bounding box center [381, 272] width 632 height 376
click at [364, 293] on button "button" at bounding box center [382, 279] width 82 height 47
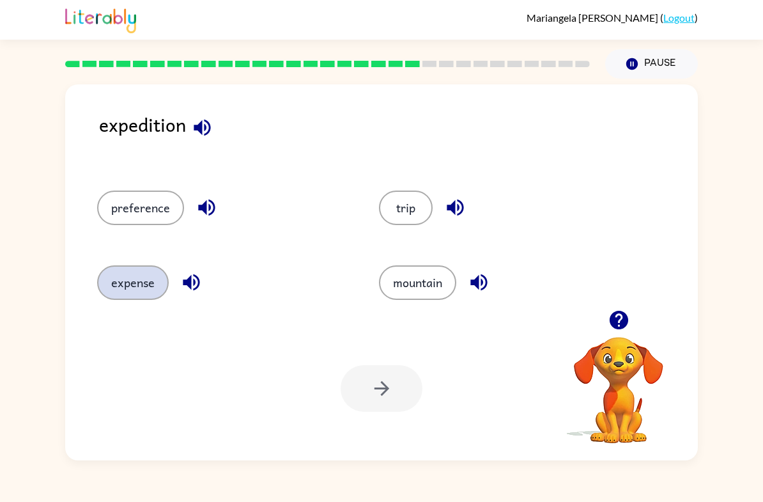
click at [131, 297] on button "expense" at bounding box center [133, 282] width 72 height 34
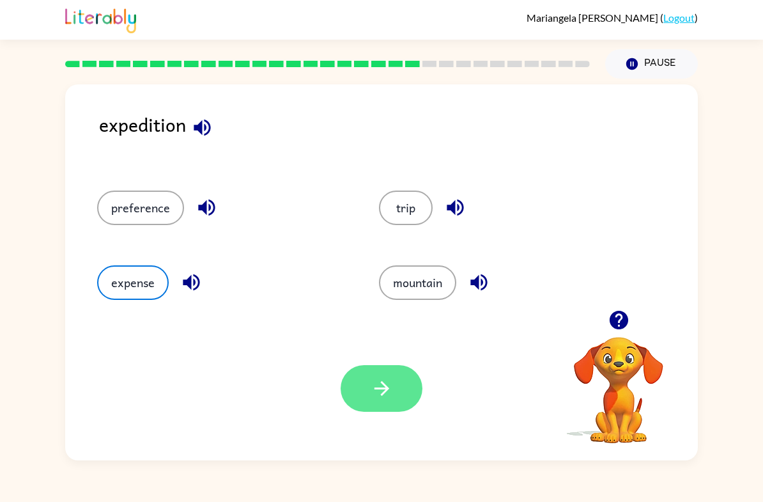
click at [393, 388] on button "button" at bounding box center [382, 388] width 82 height 47
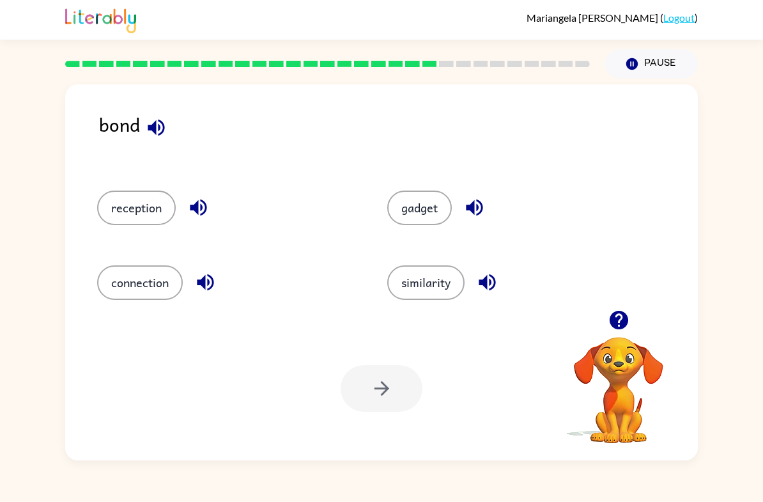
click at [169, 132] on button "button" at bounding box center [156, 127] width 33 height 33
click at [172, 136] on div "bond" at bounding box center [398, 137] width 599 height 55
click at [0, 471] on div "[PERSON_NAME] ( Logout ) Pause Pause bond reception gadget connection similarit…" at bounding box center [381, 251] width 763 height 502
click at [155, 291] on button "connection" at bounding box center [140, 282] width 86 height 34
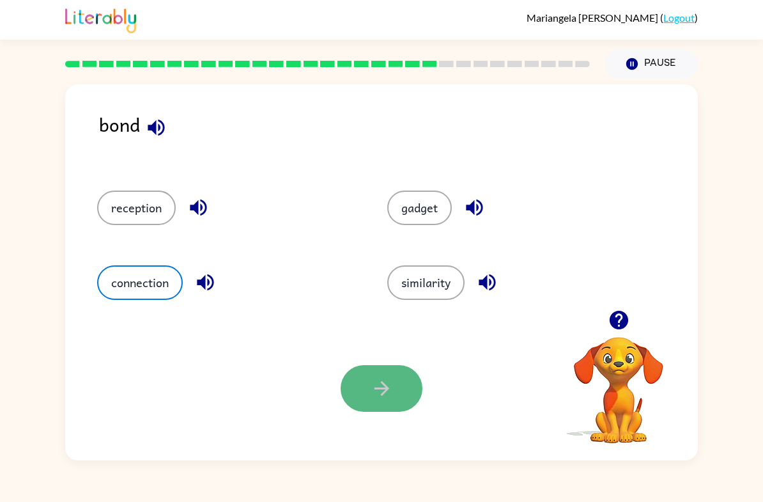
click at [383, 402] on button "button" at bounding box center [382, 388] width 82 height 47
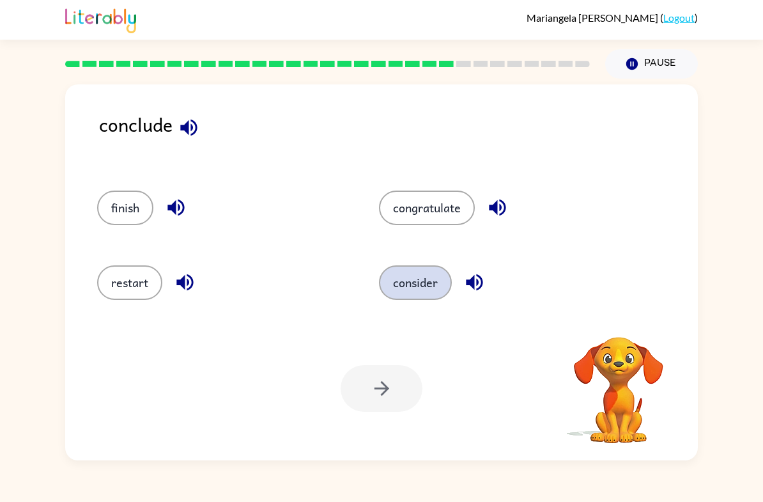
click at [412, 293] on button "consider" at bounding box center [415, 282] width 73 height 34
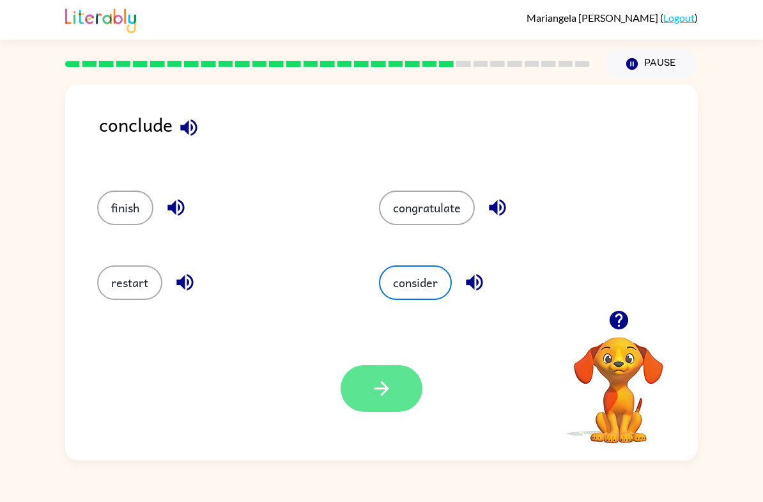
click at [378, 386] on icon "button" at bounding box center [382, 388] width 22 height 22
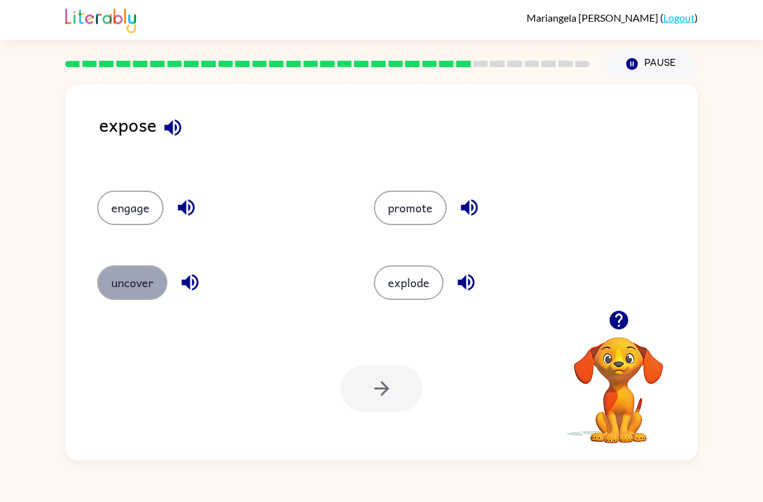
click at [137, 284] on button "uncover" at bounding box center [132, 282] width 70 height 34
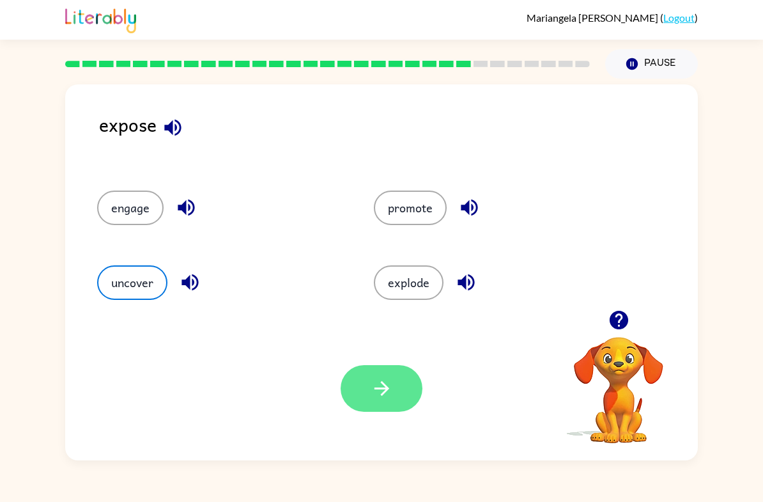
click at [373, 384] on icon "button" at bounding box center [382, 388] width 22 height 22
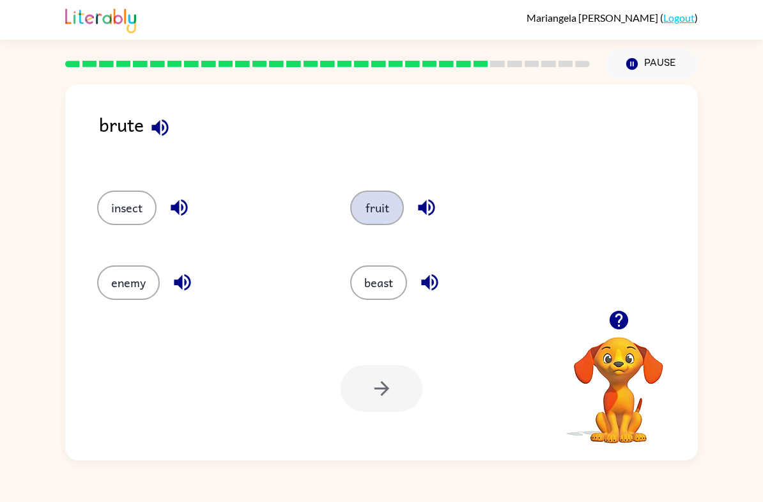
click at [382, 212] on button "fruit" at bounding box center [377, 207] width 54 height 34
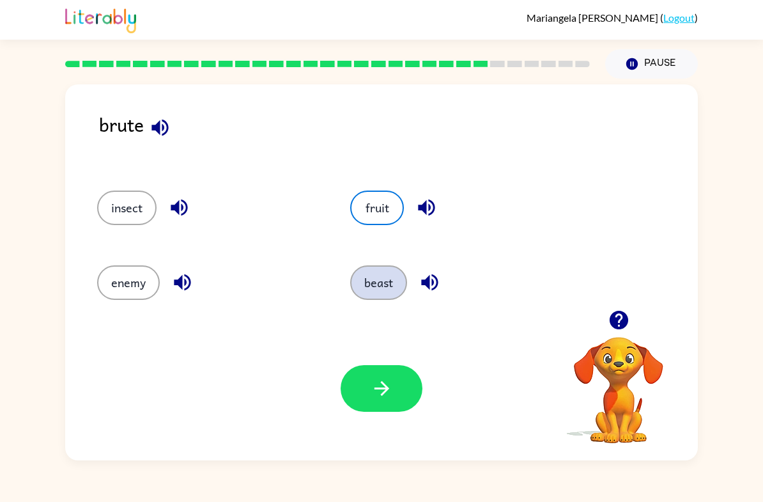
click at [367, 284] on button "beast" at bounding box center [378, 282] width 57 height 34
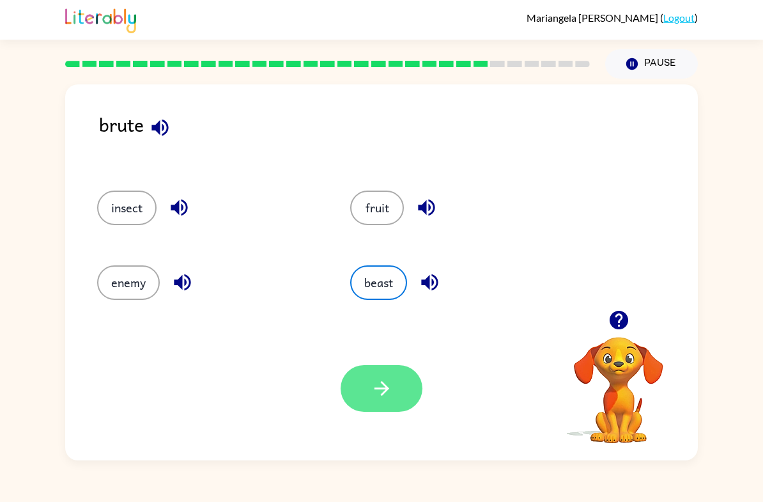
click at [383, 392] on icon "button" at bounding box center [382, 388] width 22 height 22
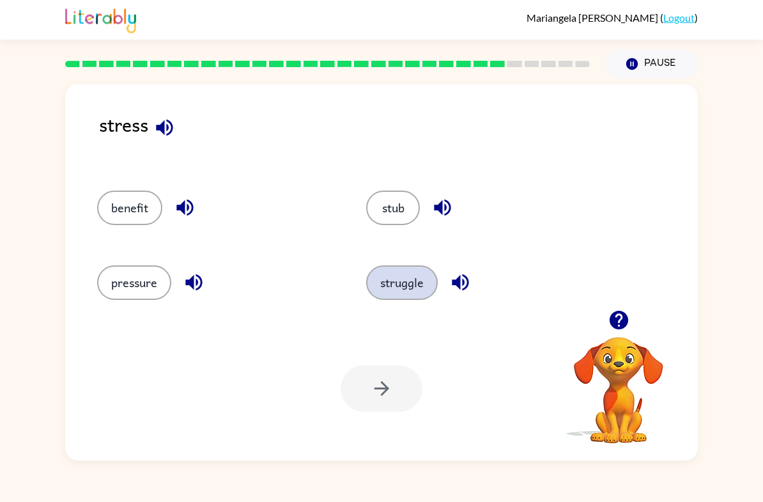
click at [406, 266] on button "struggle" at bounding box center [402, 282] width 72 height 34
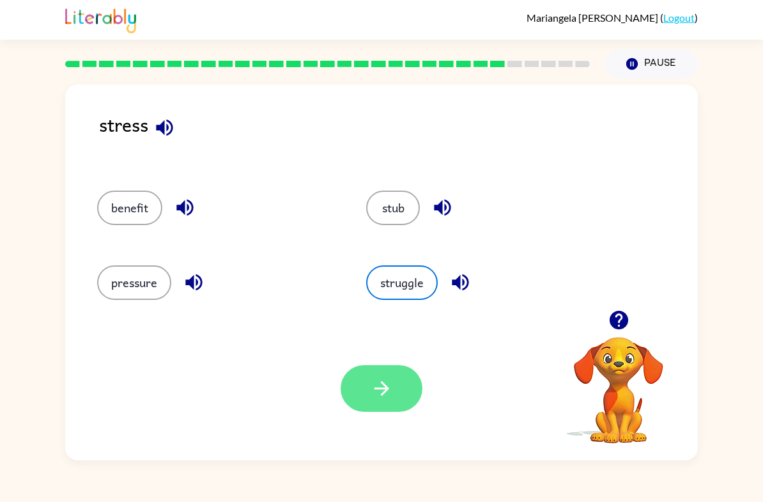
click at [393, 390] on button "button" at bounding box center [382, 388] width 82 height 47
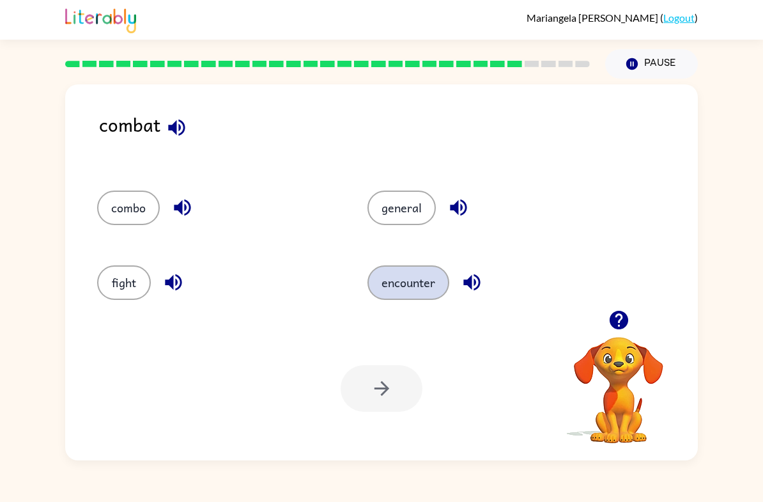
click at [399, 280] on button "encounter" at bounding box center [408, 282] width 82 height 34
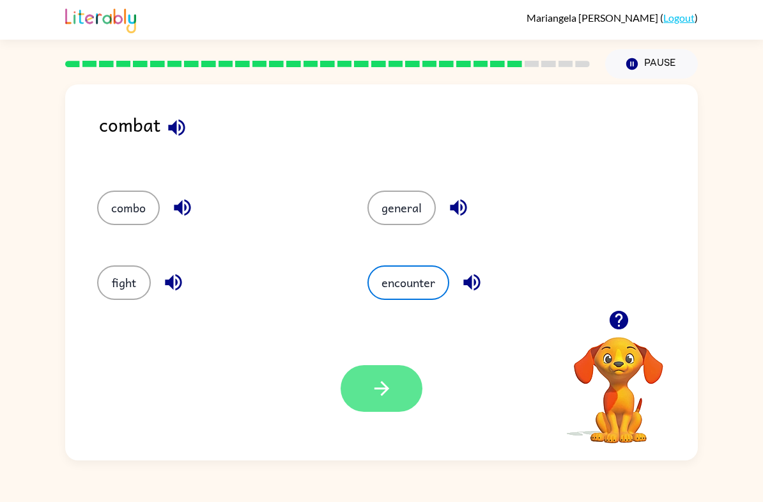
click at [376, 402] on button "button" at bounding box center [382, 388] width 82 height 47
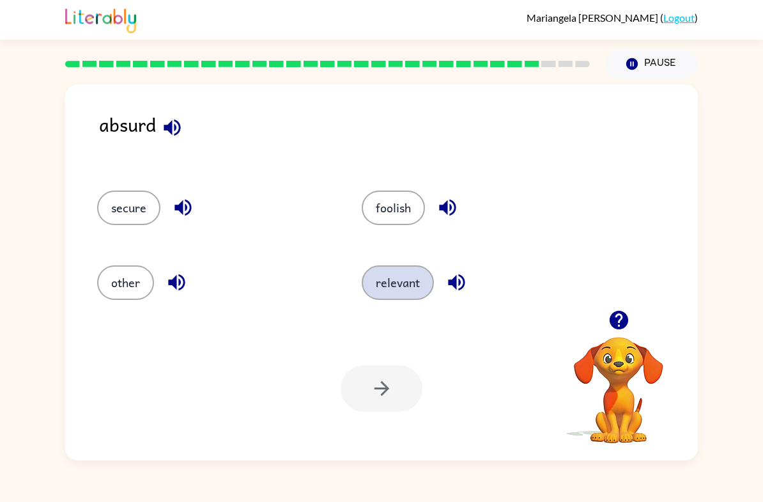
click at [402, 293] on button "relevant" at bounding box center [398, 282] width 72 height 34
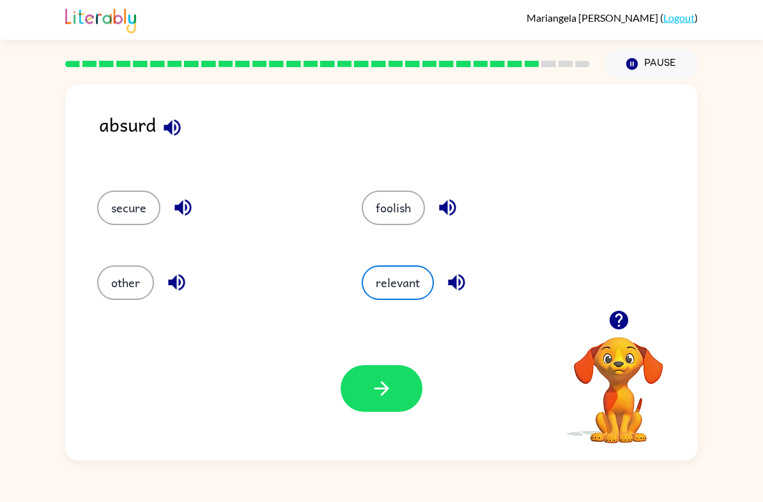
click at [347, 441] on div "Your browser must support playing .mp4 files to use Literably. Please try using…" at bounding box center [381, 388] width 632 height 144
click at [371, 394] on icon "button" at bounding box center [382, 388] width 22 height 22
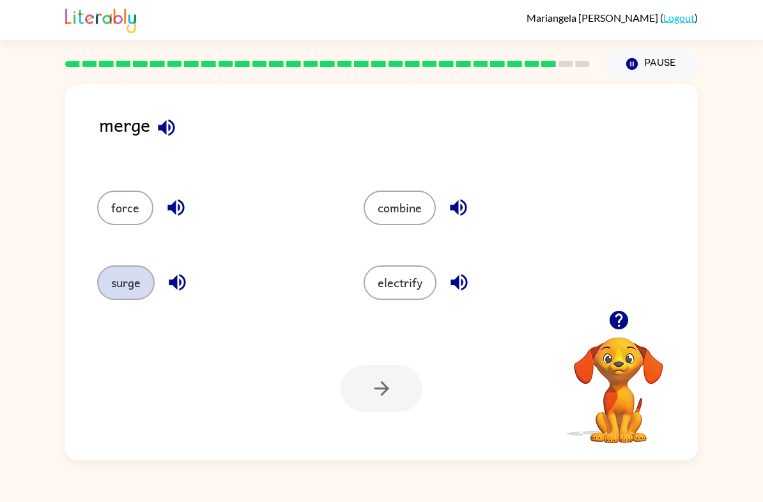
click at [111, 284] on button "surge" at bounding box center [125, 282] width 57 height 34
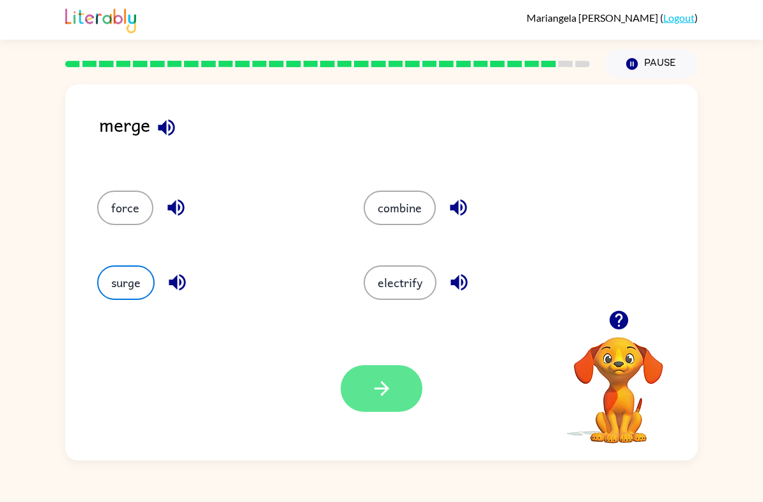
click at [401, 387] on button "button" at bounding box center [382, 388] width 82 height 47
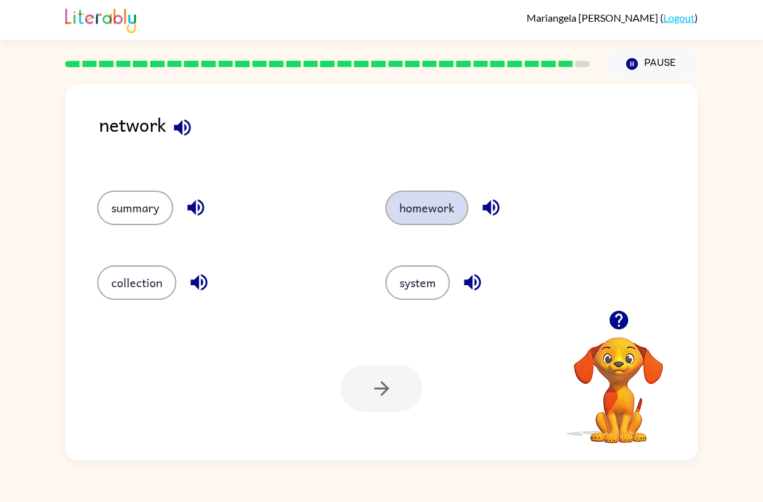
click at [420, 201] on button "homework" at bounding box center [426, 207] width 83 height 34
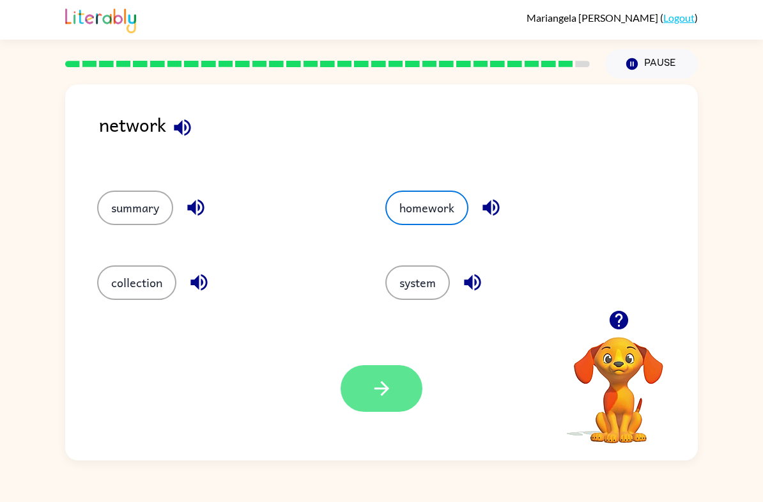
click at [379, 407] on button "button" at bounding box center [382, 388] width 82 height 47
